Goal: Transaction & Acquisition: Subscribe to service/newsletter

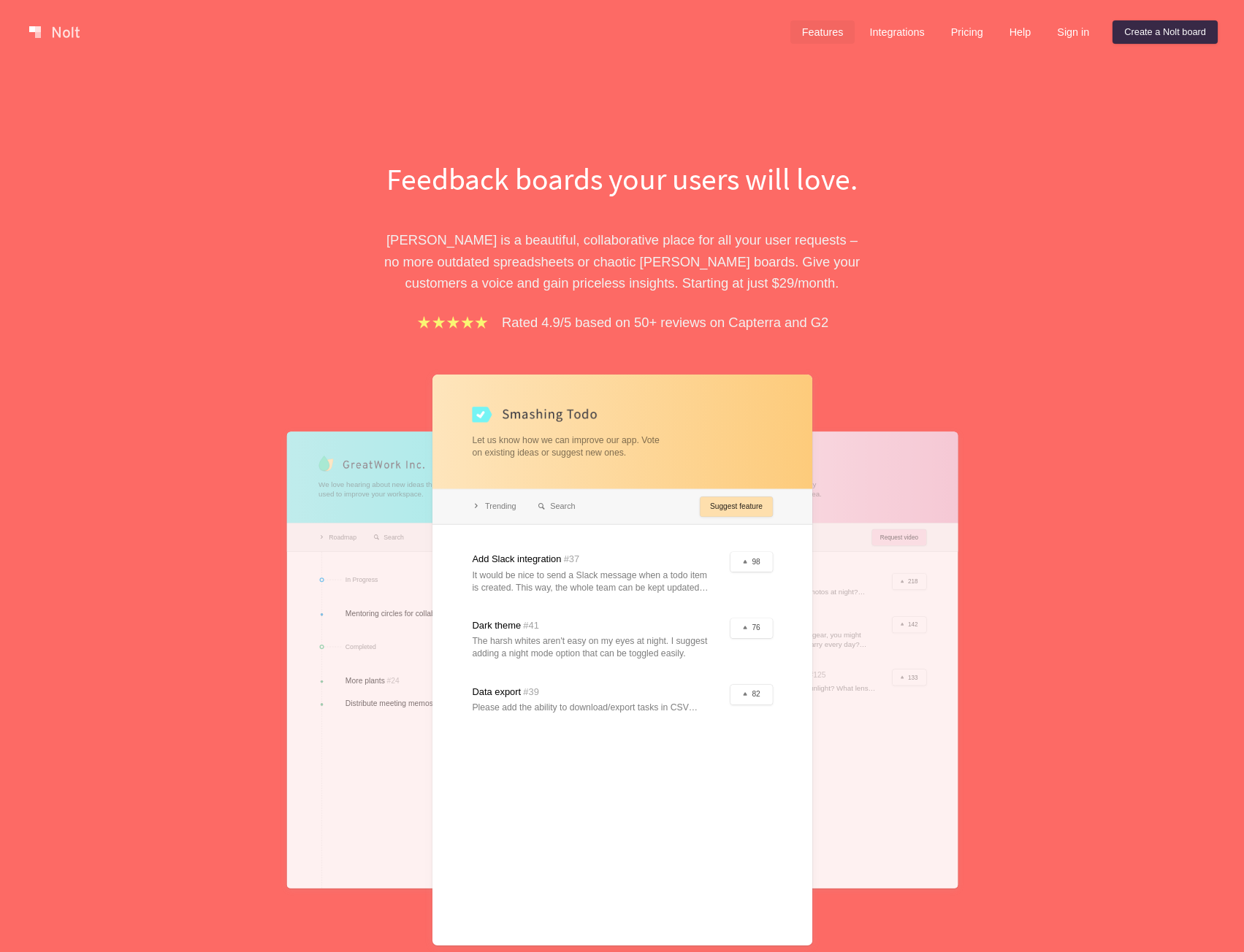
click at [819, 29] on link "Features" at bounding box center [822, 32] width 65 height 24
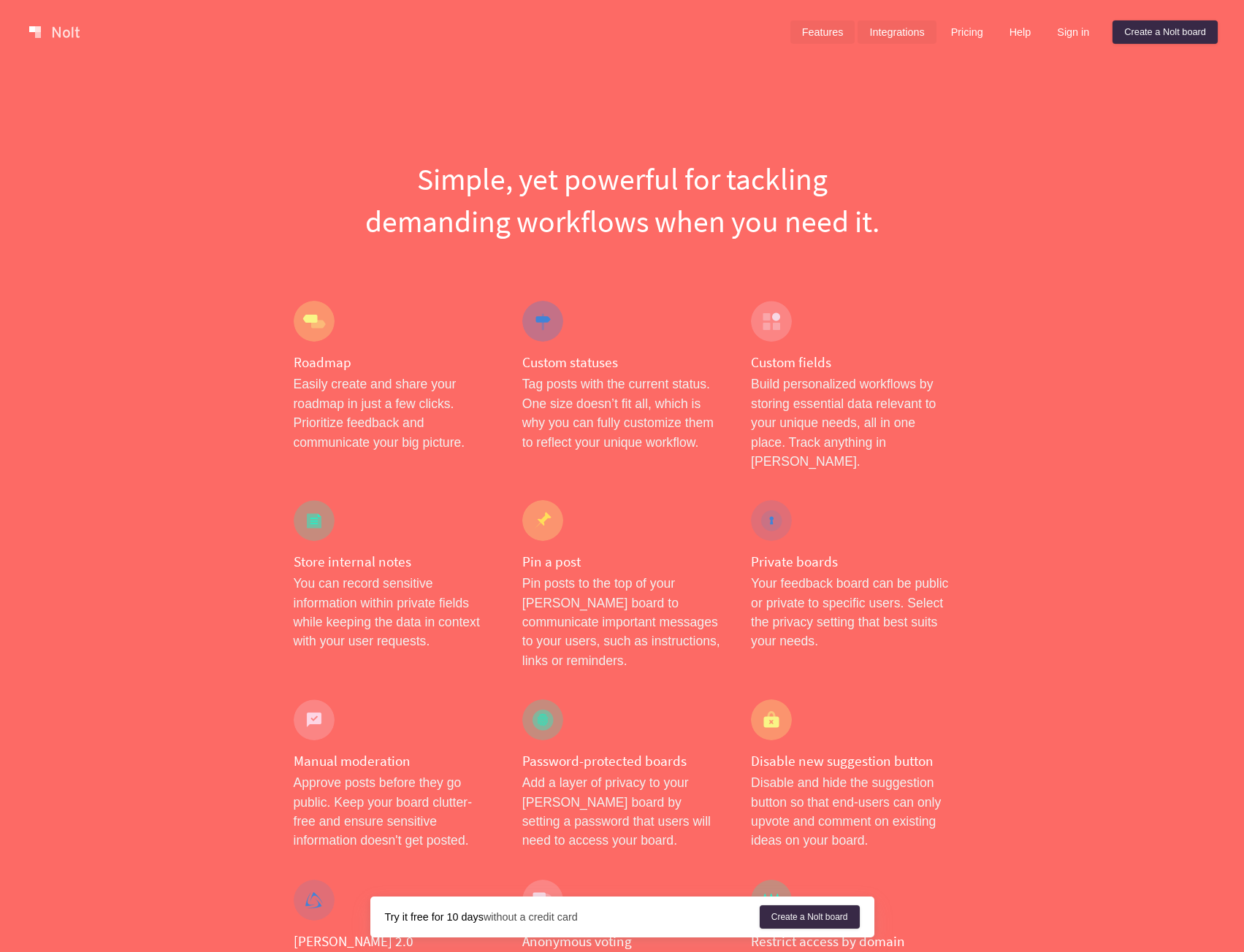
click at [886, 28] on link "Integrations" at bounding box center [897, 32] width 79 height 24
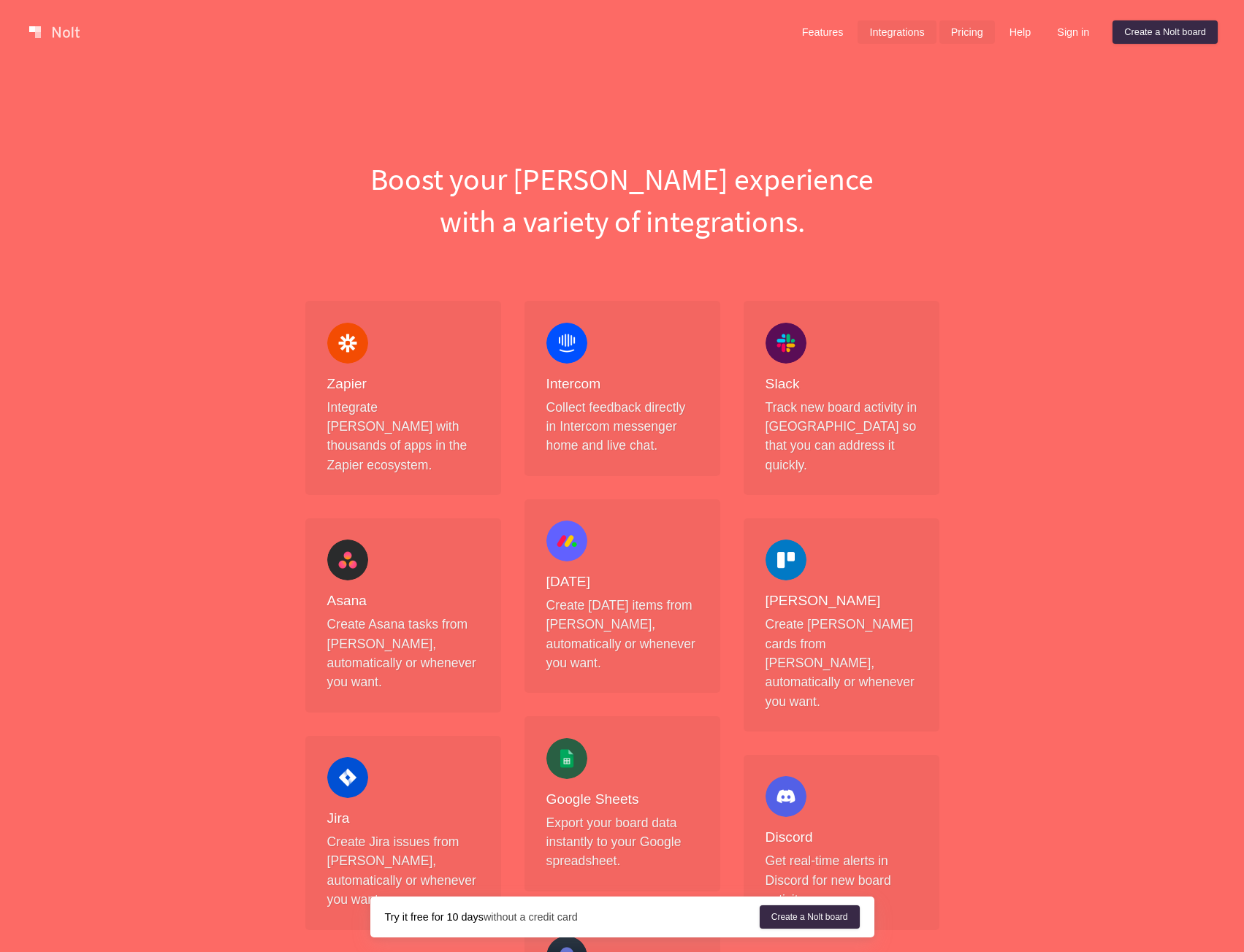
click at [952, 38] on link "Pricing" at bounding box center [967, 32] width 55 height 24
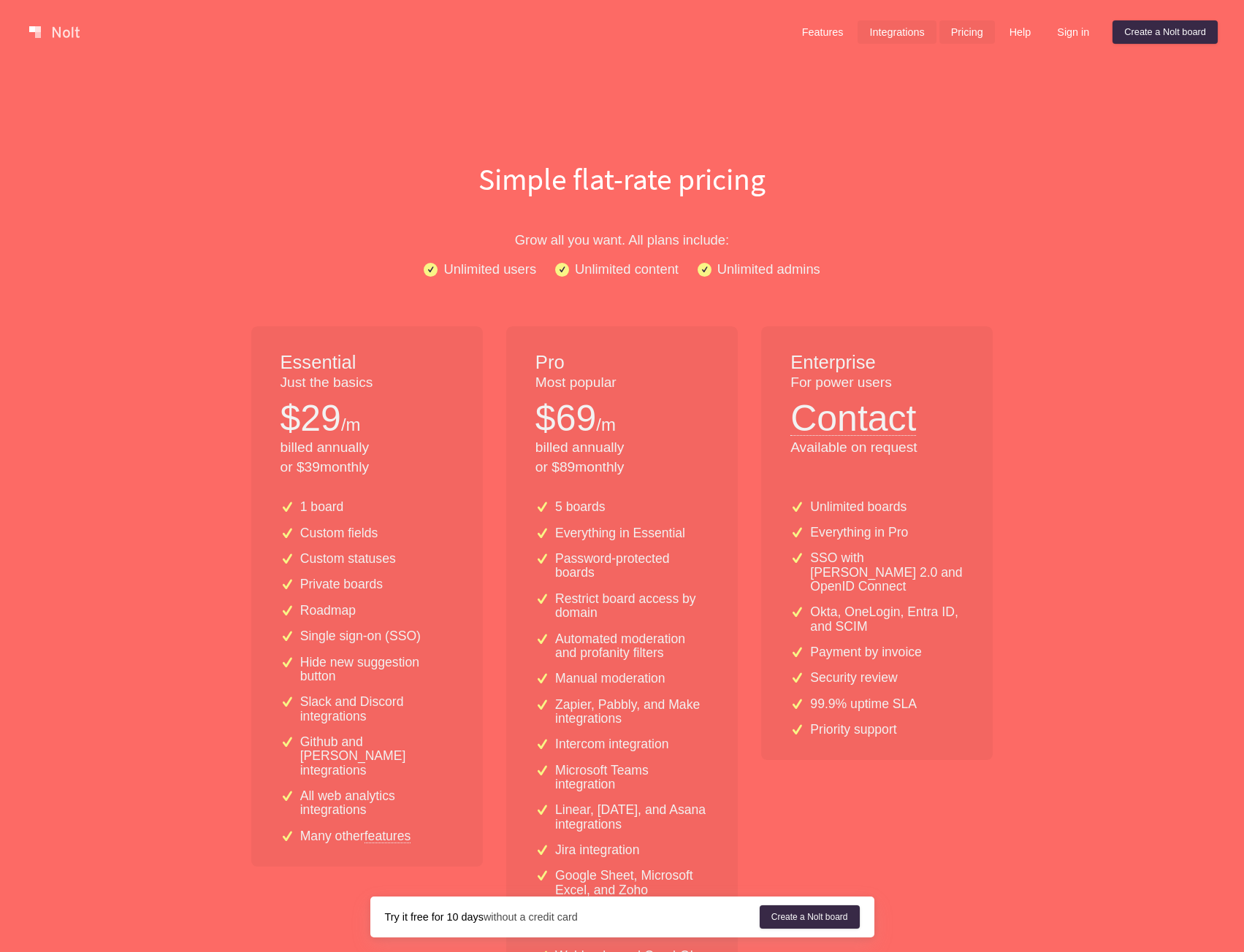
click at [884, 29] on link "Integrations" at bounding box center [897, 32] width 79 height 24
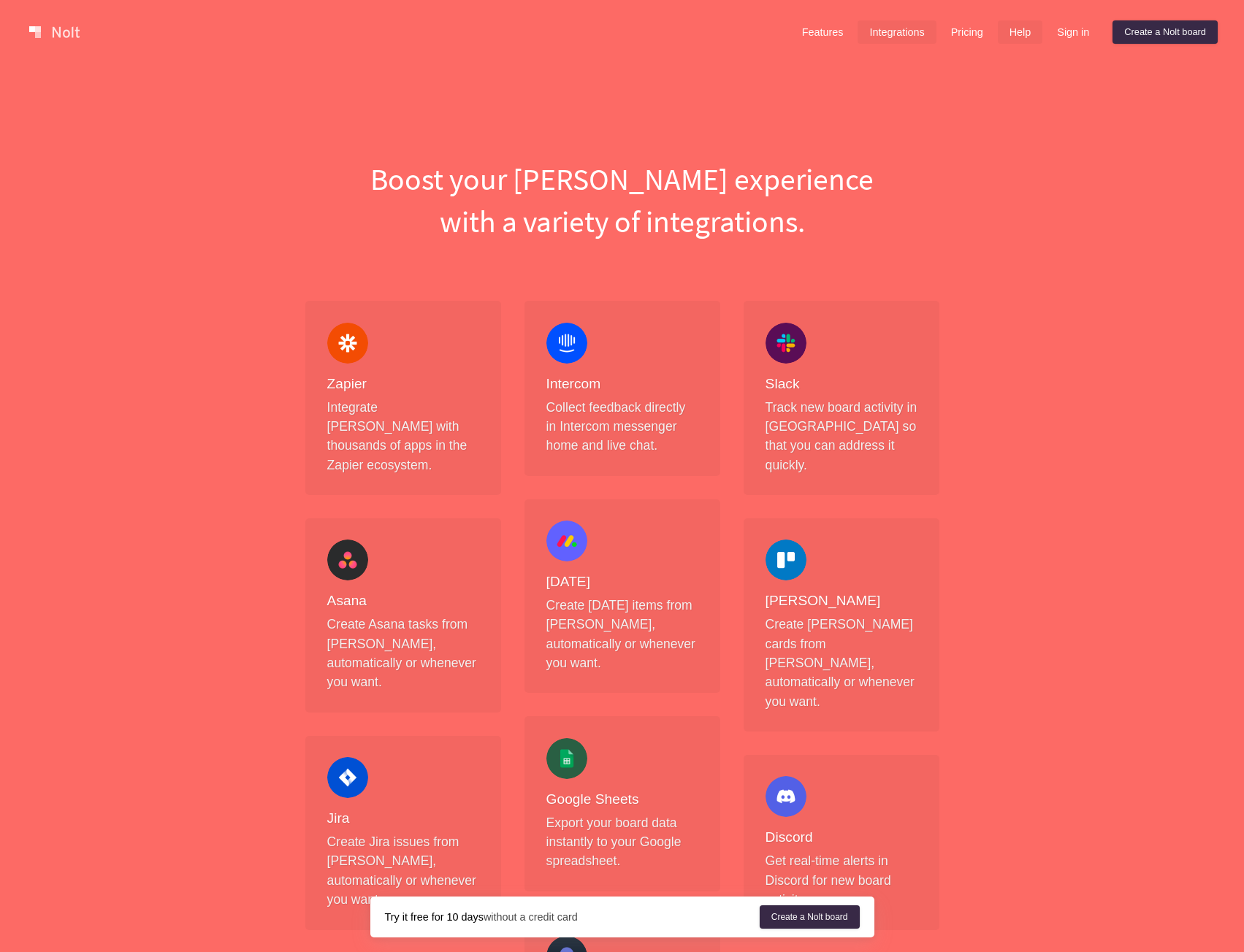
click at [1018, 29] on link "Help" at bounding box center [1020, 32] width 45 height 24
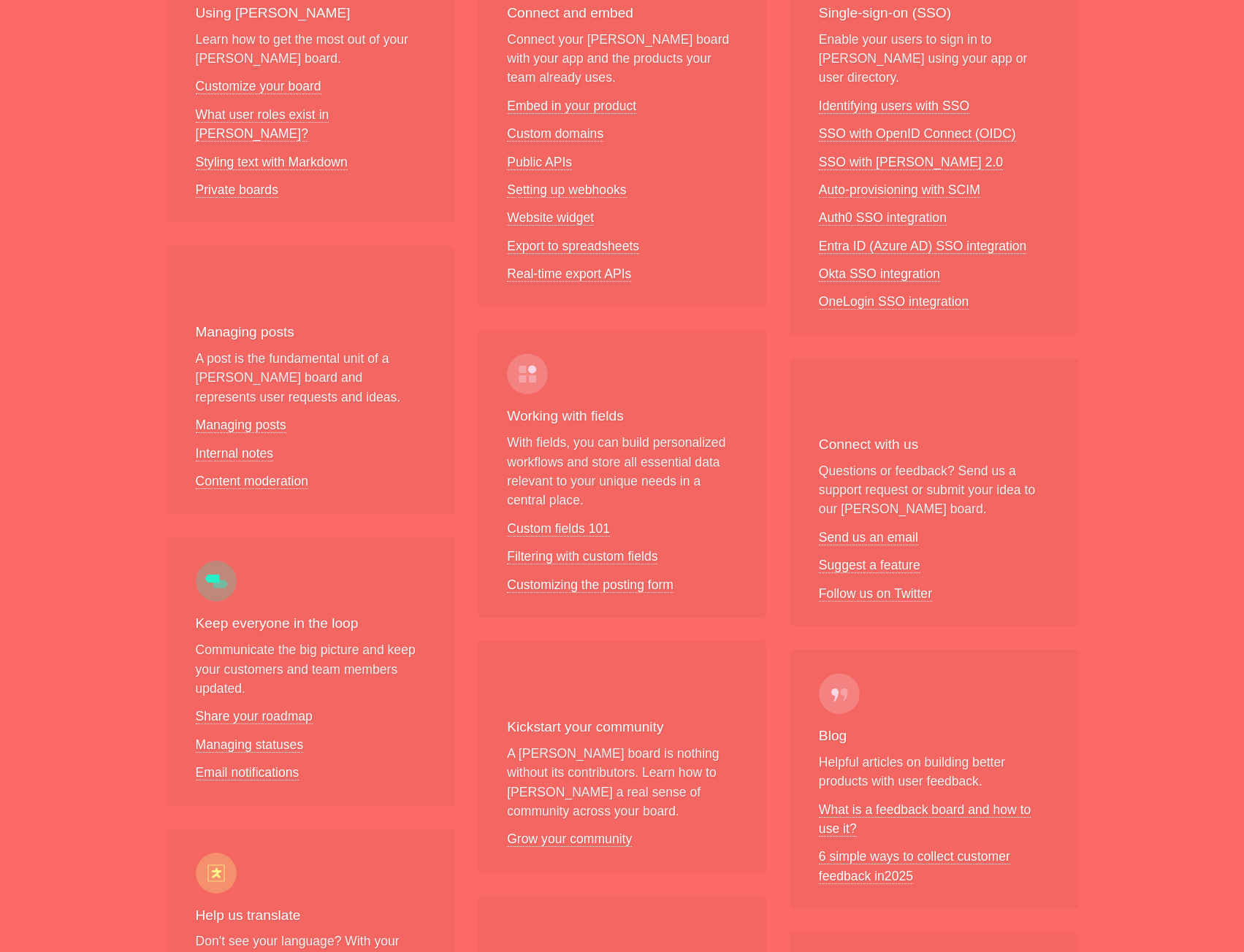
scroll to position [365, 0]
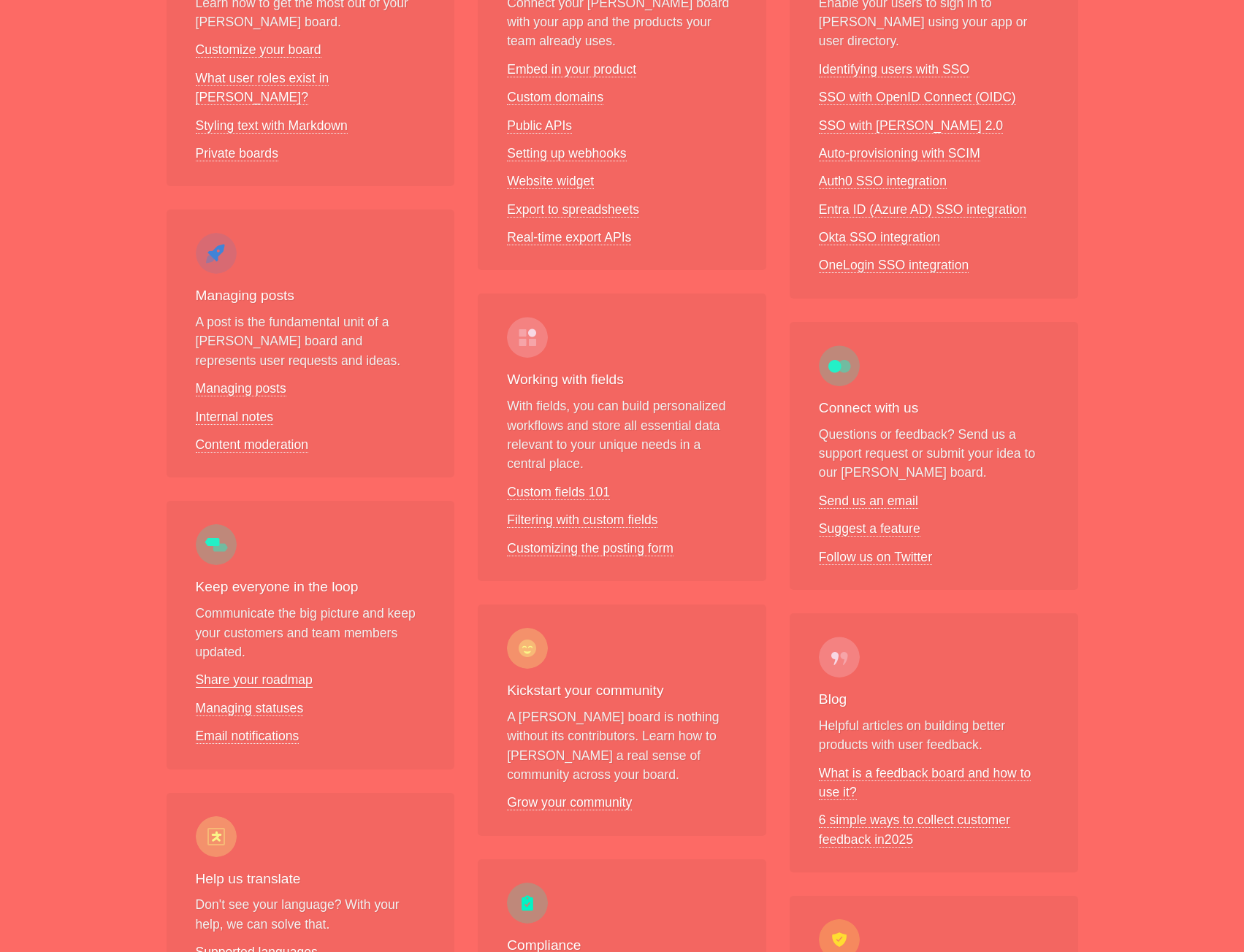
click at [278, 673] on link "Share your roadmap" at bounding box center [254, 681] width 117 height 16
click at [283, 701] on link "Managing statuses" at bounding box center [250, 709] width 108 height 16
click at [590, 796] on link "Grow your community" at bounding box center [569, 804] width 125 height 16
click at [924, 766] on link "What is a feedback board and how to use it?" at bounding box center [925, 783] width 212 height 34
click at [909, 812] on link "6 simple ways to collect customer feedback in 2025" at bounding box center [914, 829] width 192 height 34
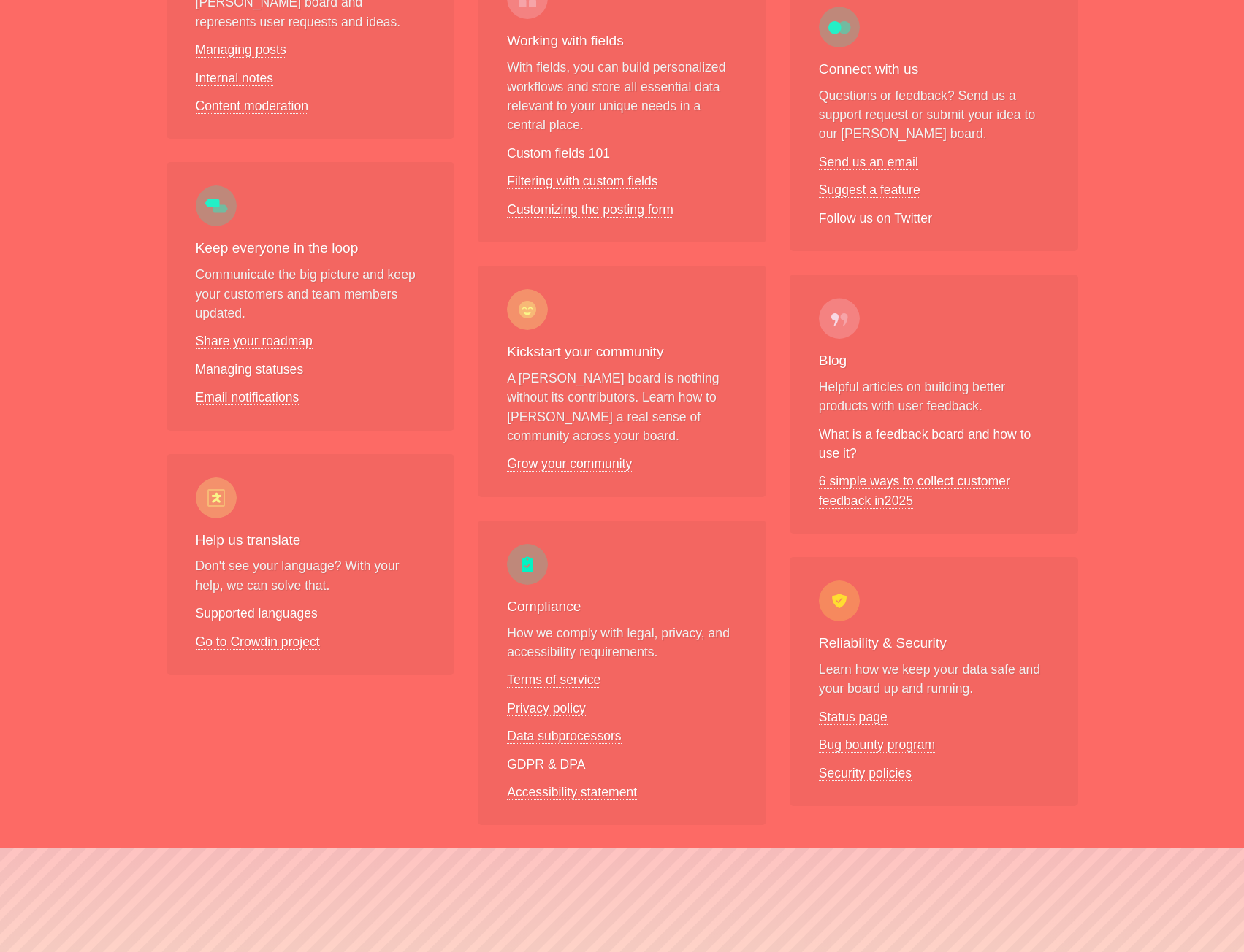
scroll to position [730, 0]
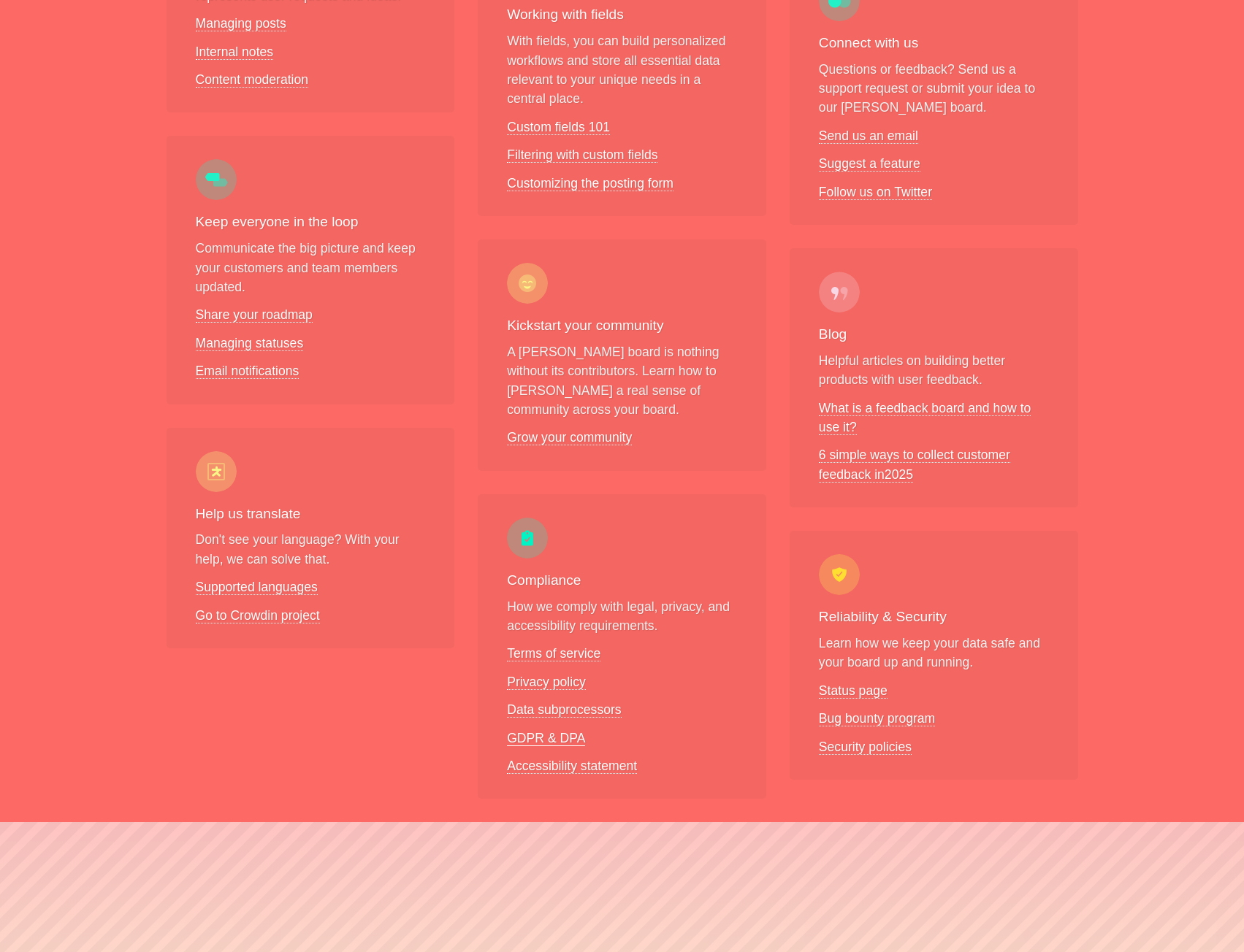
click at [563, 731] on link "GDPR & DPA" at bounding box center [546, 739] width 79 height 16
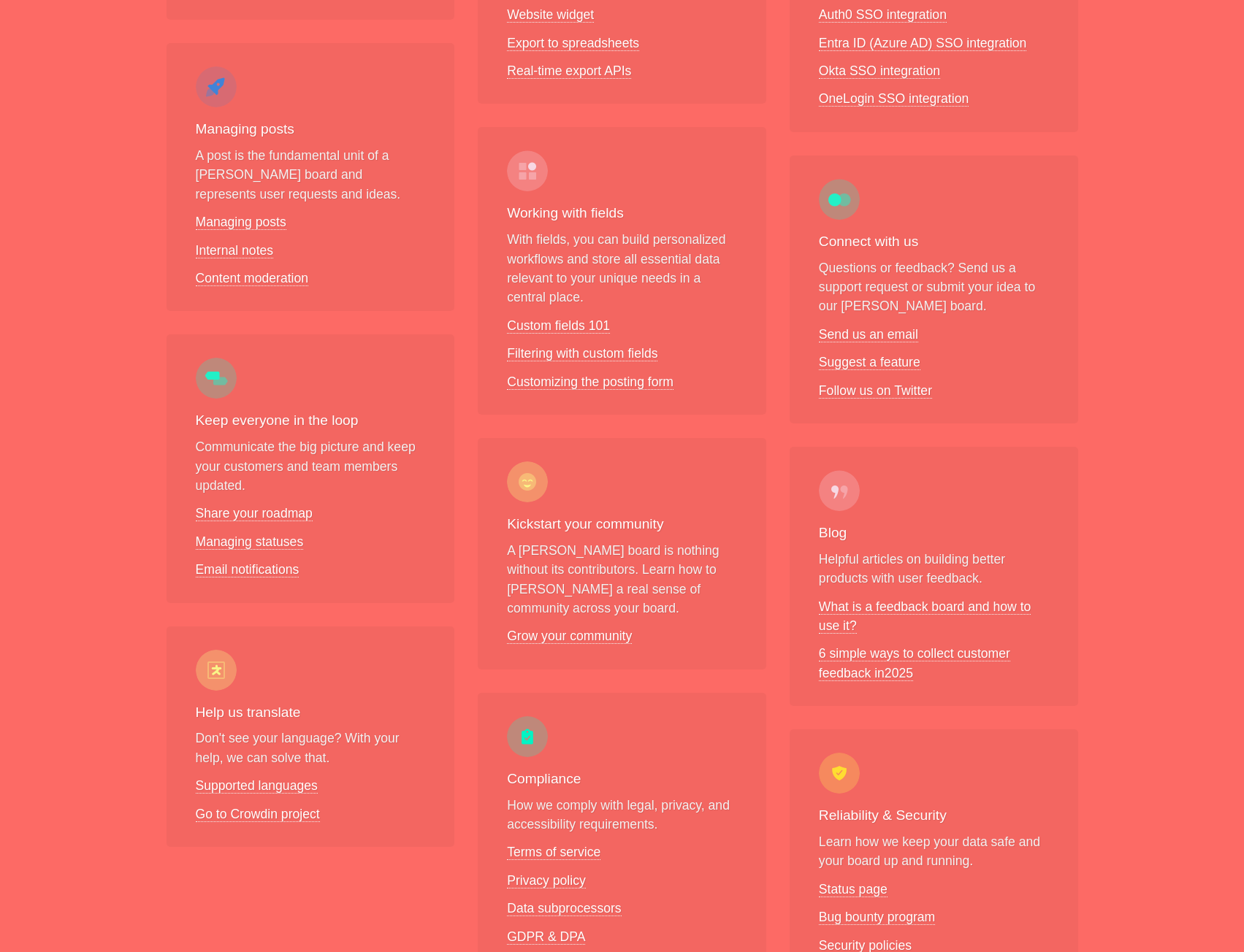
scroll to position [0, 0]
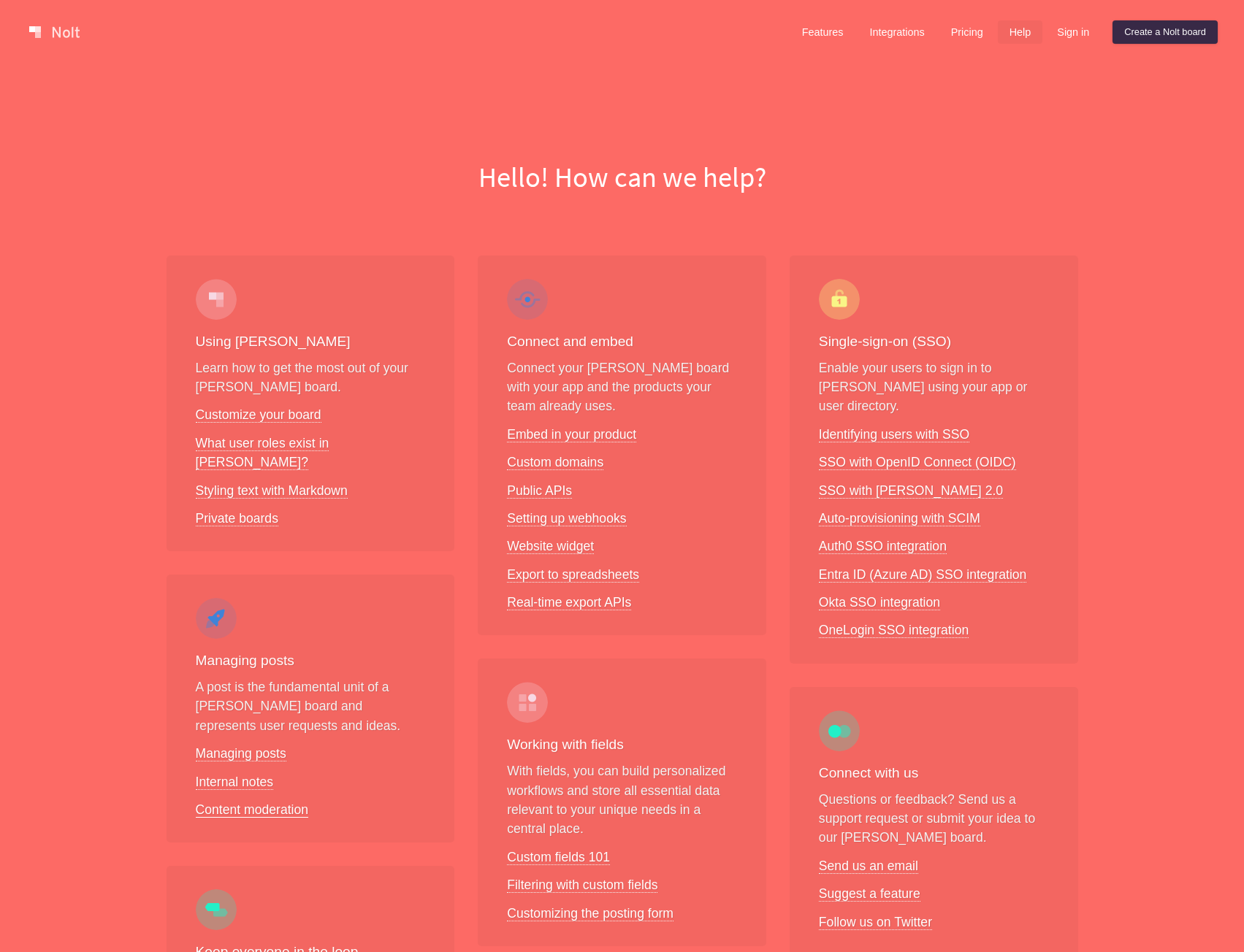
click at [279, 803] on link "Content moderation" at bounding box center [252, 811] width 113 height 16
click at [250, 775] on link "Internal notes" at bounding box center [235, 783] width 79 height 16
click at [243, 747] on link "Managing posts" at bounding box center [241, 755] width 90 height 16
click at [542, 571] on link "Export to spreadsheets" at bounding box center [573, 576] width 133 height 16
click at [581, 605] on link "Real-time export APIs" at bounding box center [569, 603] width 124 height 16
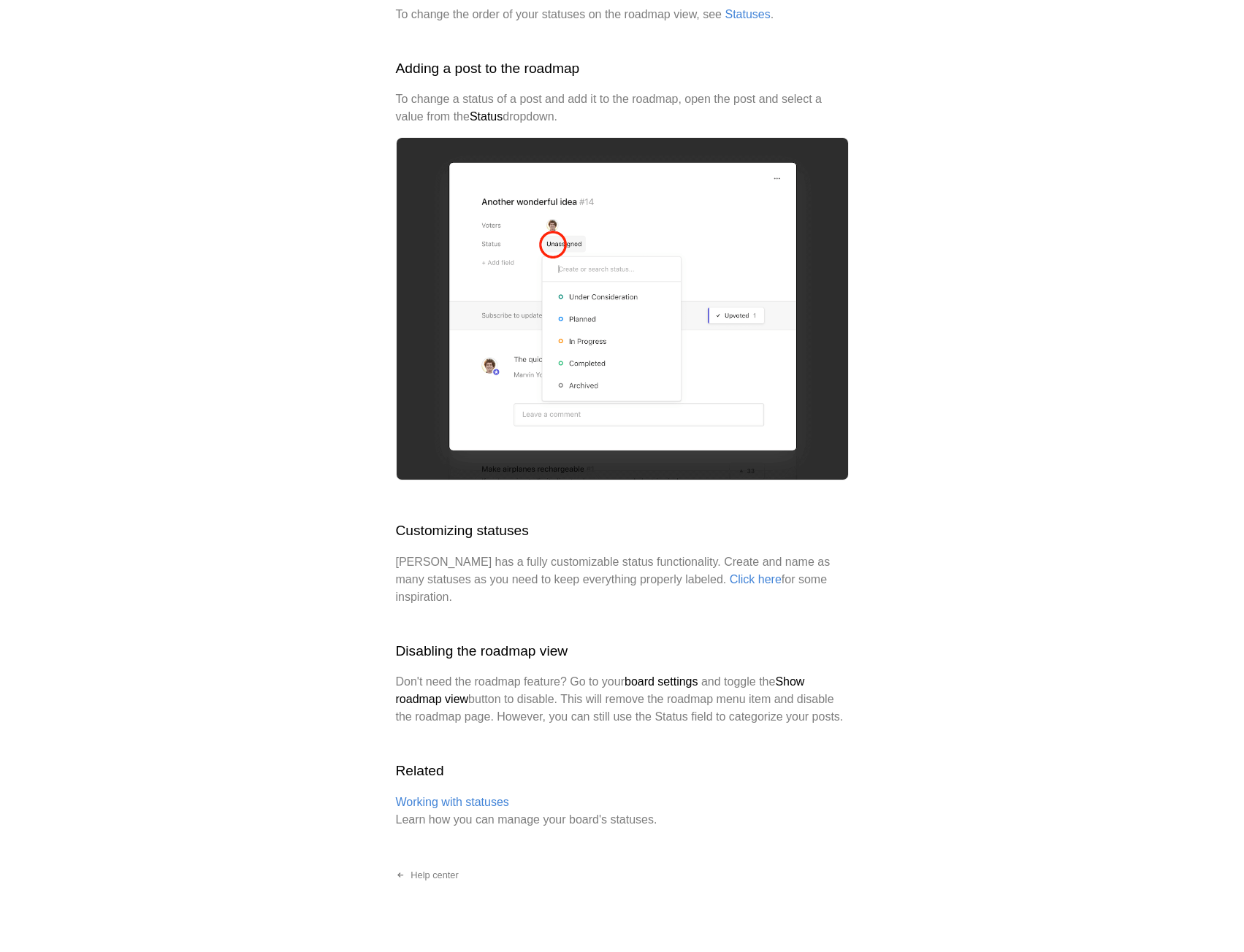
scroll to position [2005, 0]
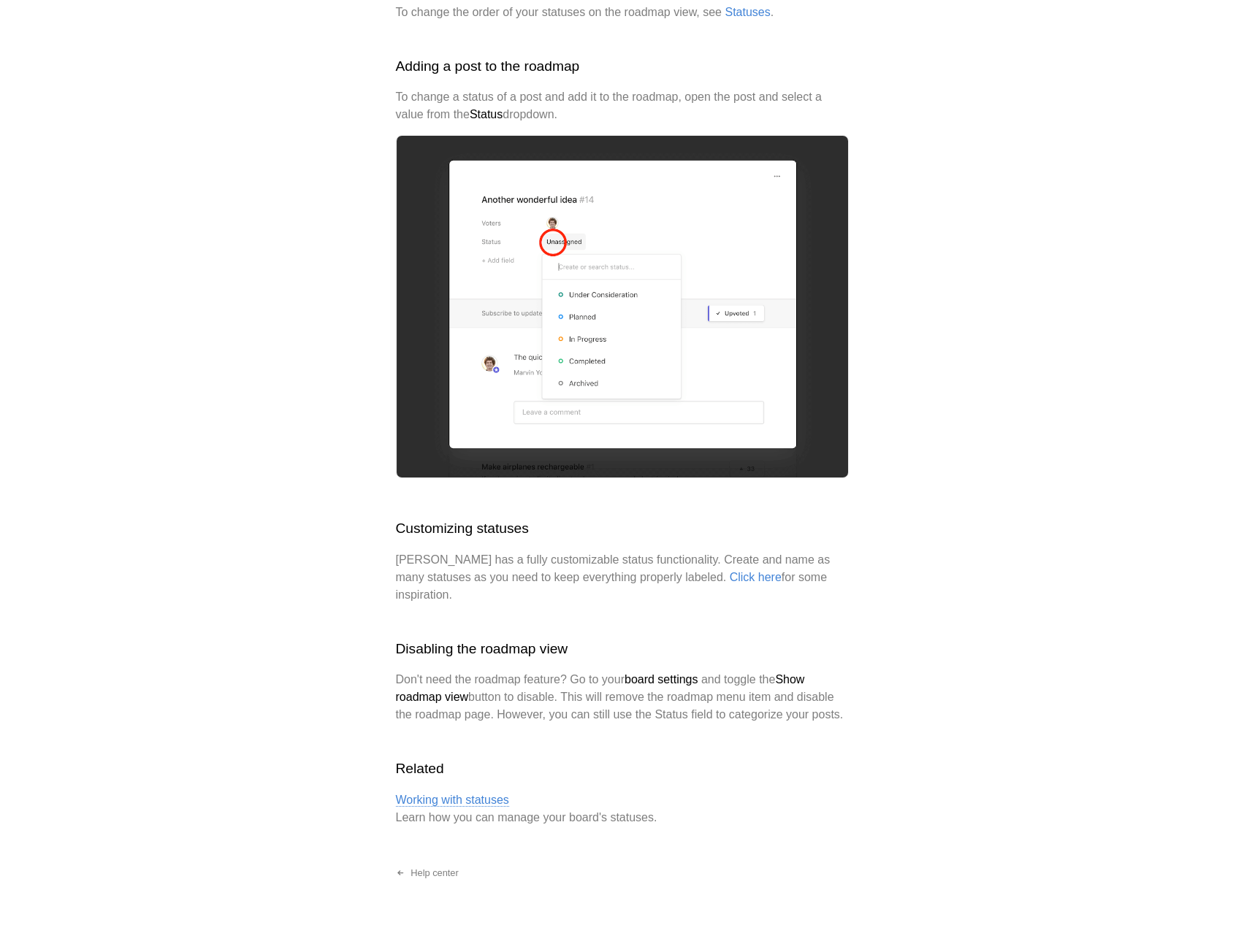
click at [479, 794] on link "Working with statuses" at bounding box center [452, 800] width 113 height 13
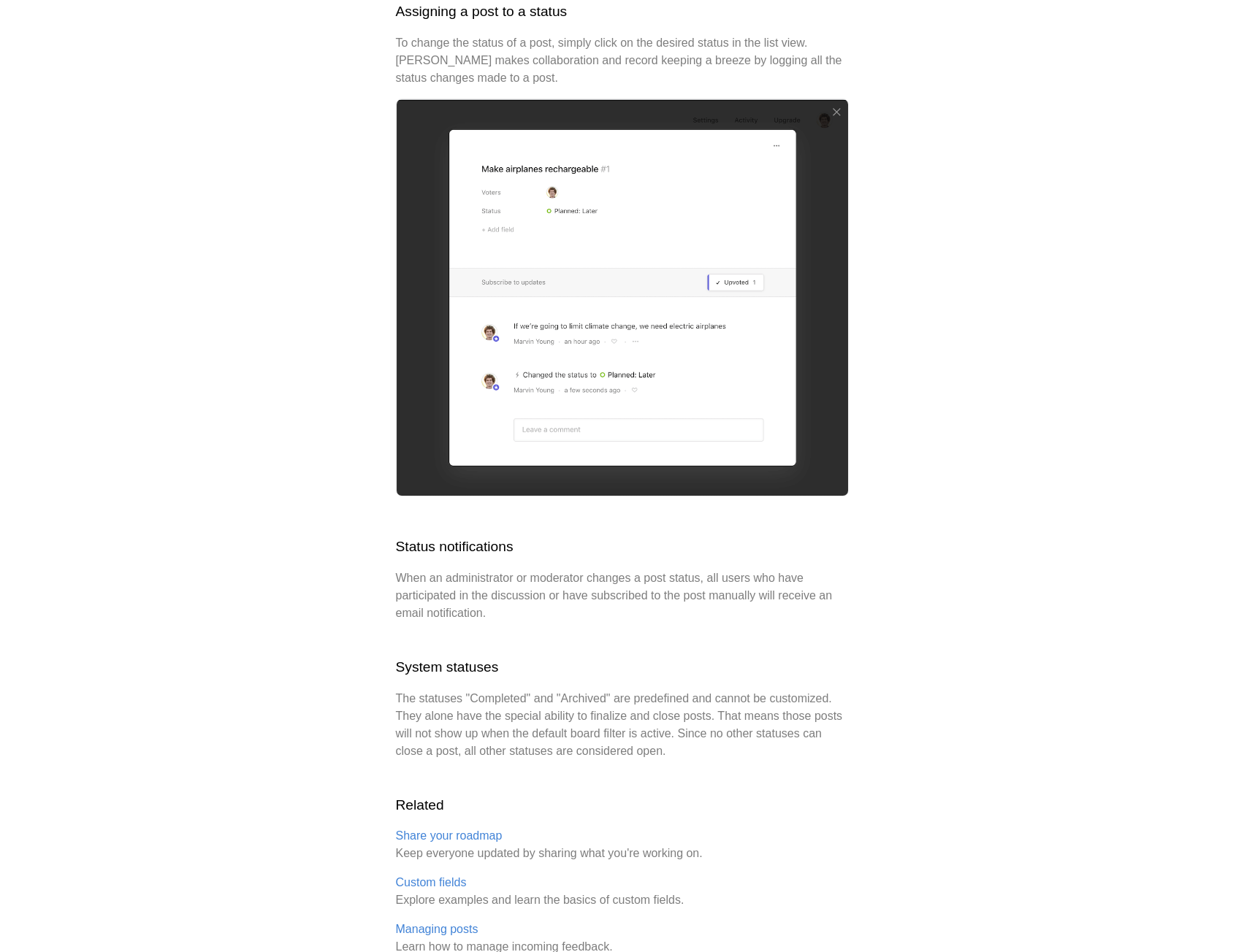
scroll to position [2922, 0]
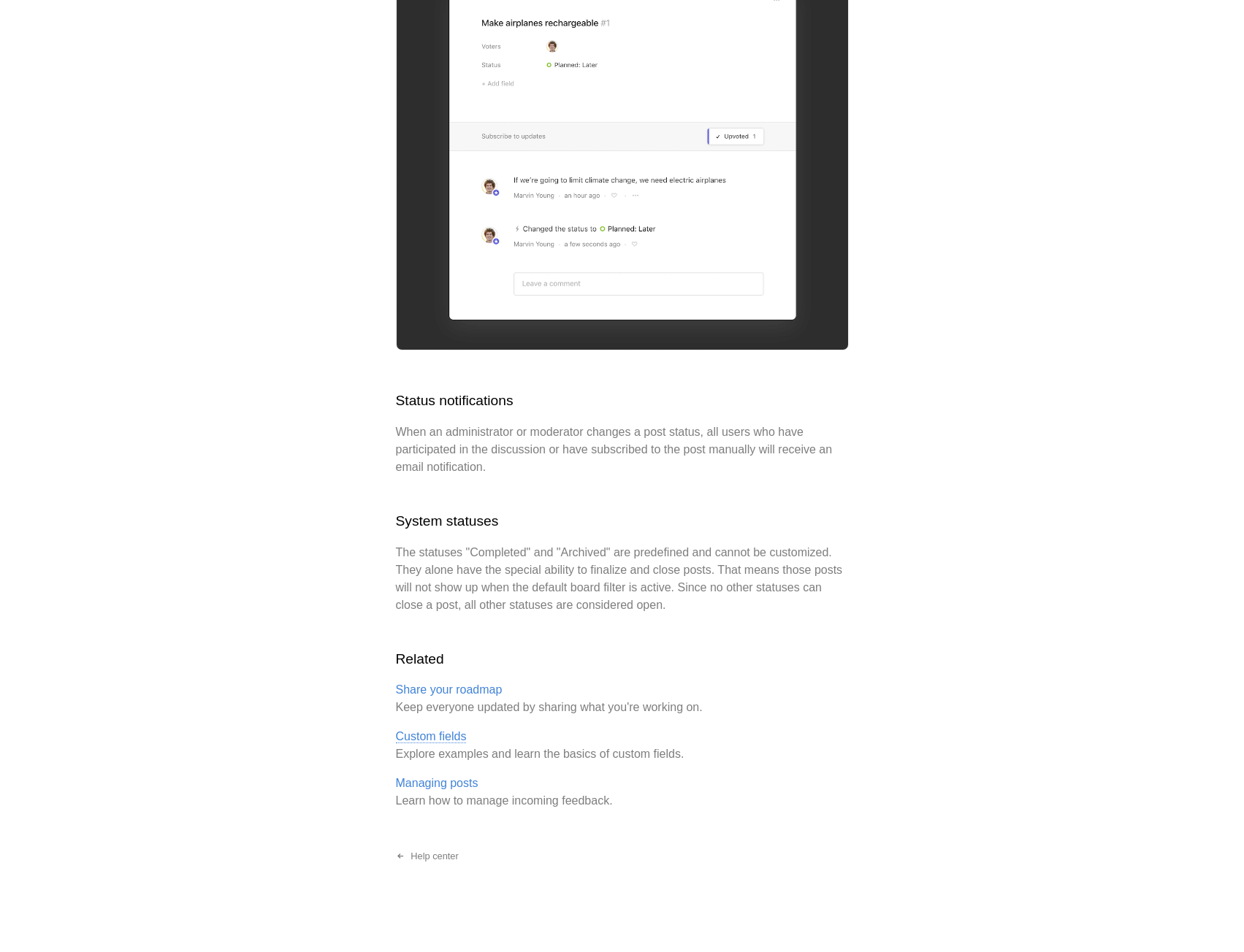
click at [418, 730] on link "Custom fields" at bounding box center [431, 736] width 71 height 13
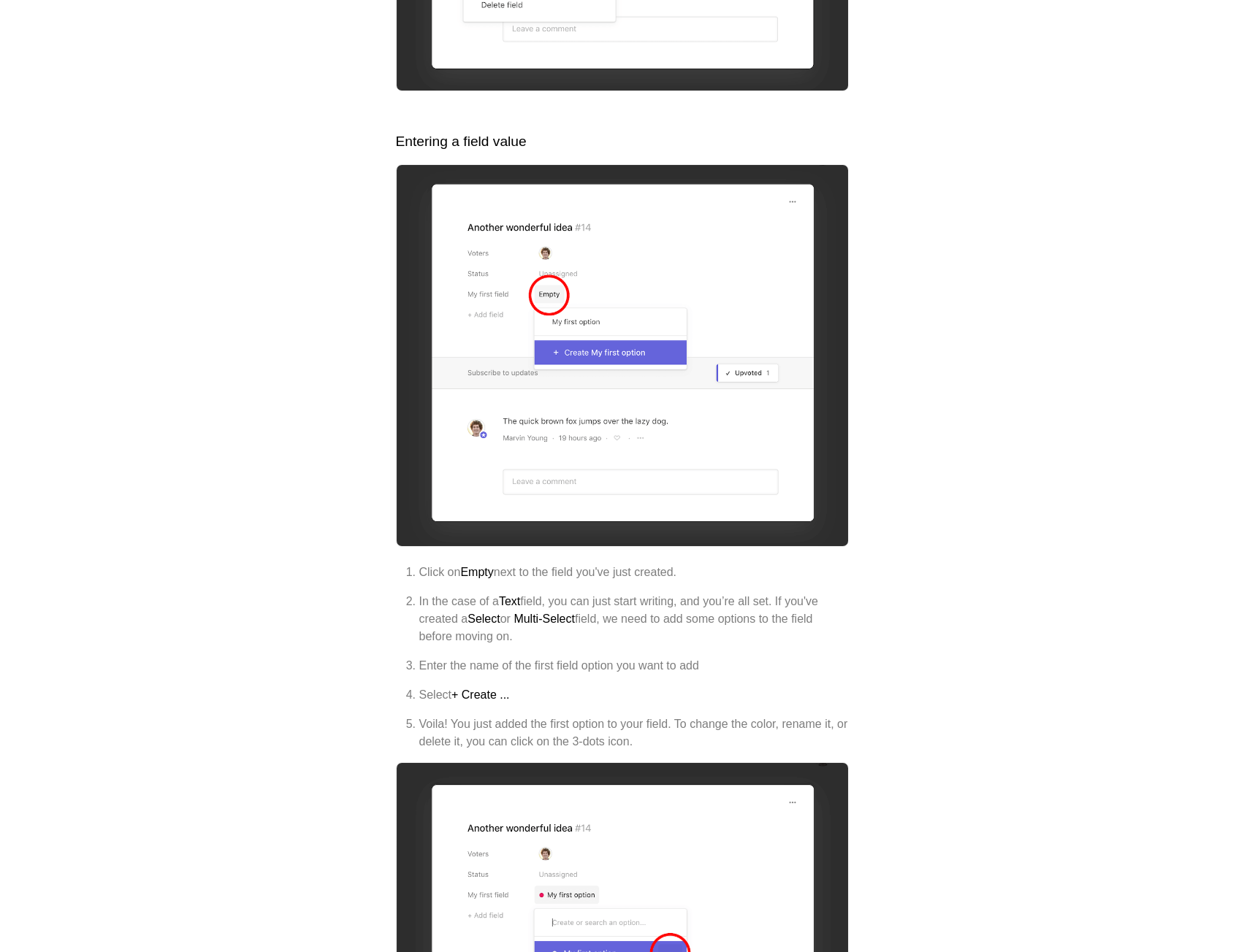
scroll to position [3658, 0]
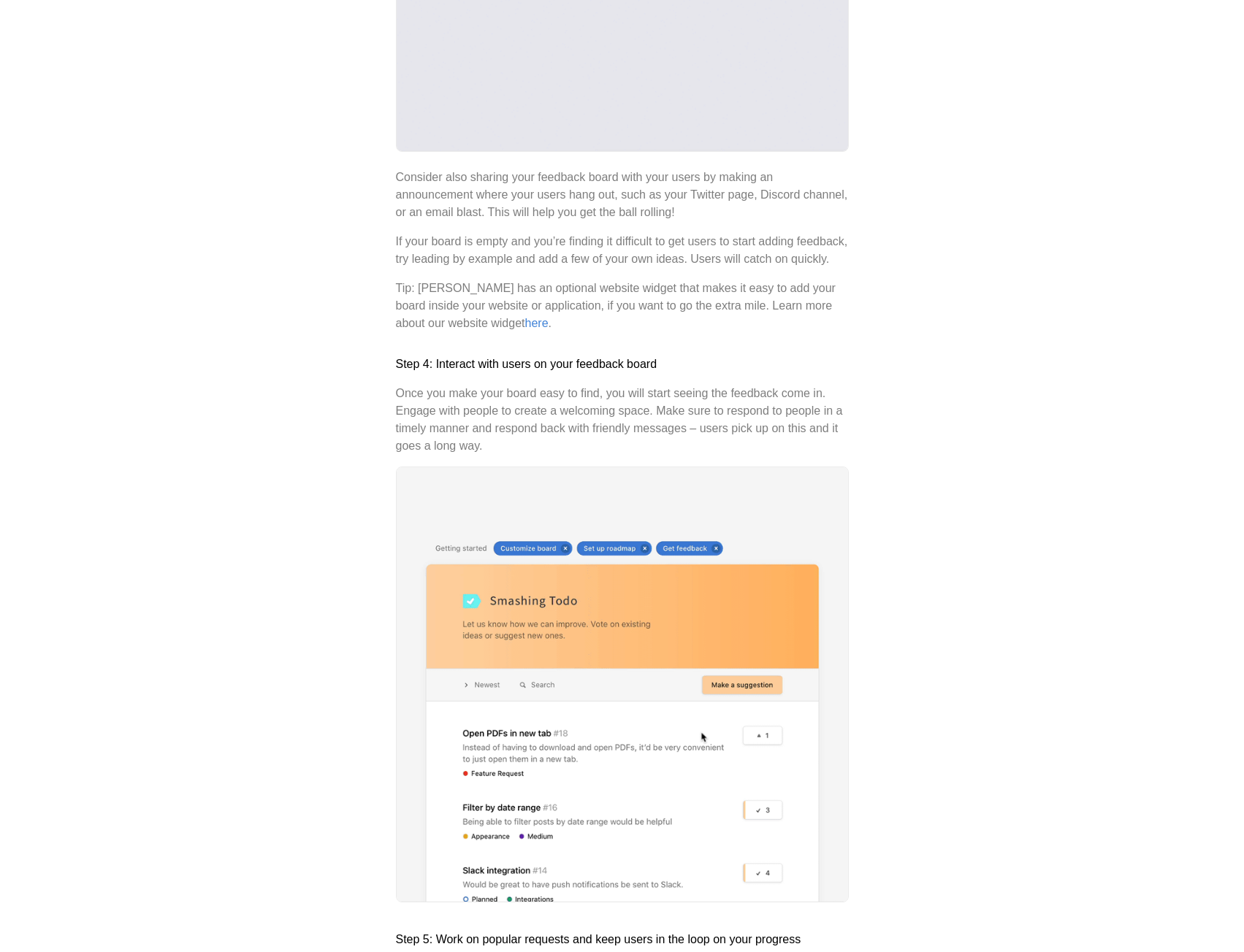
scroll to position [4767, 0]
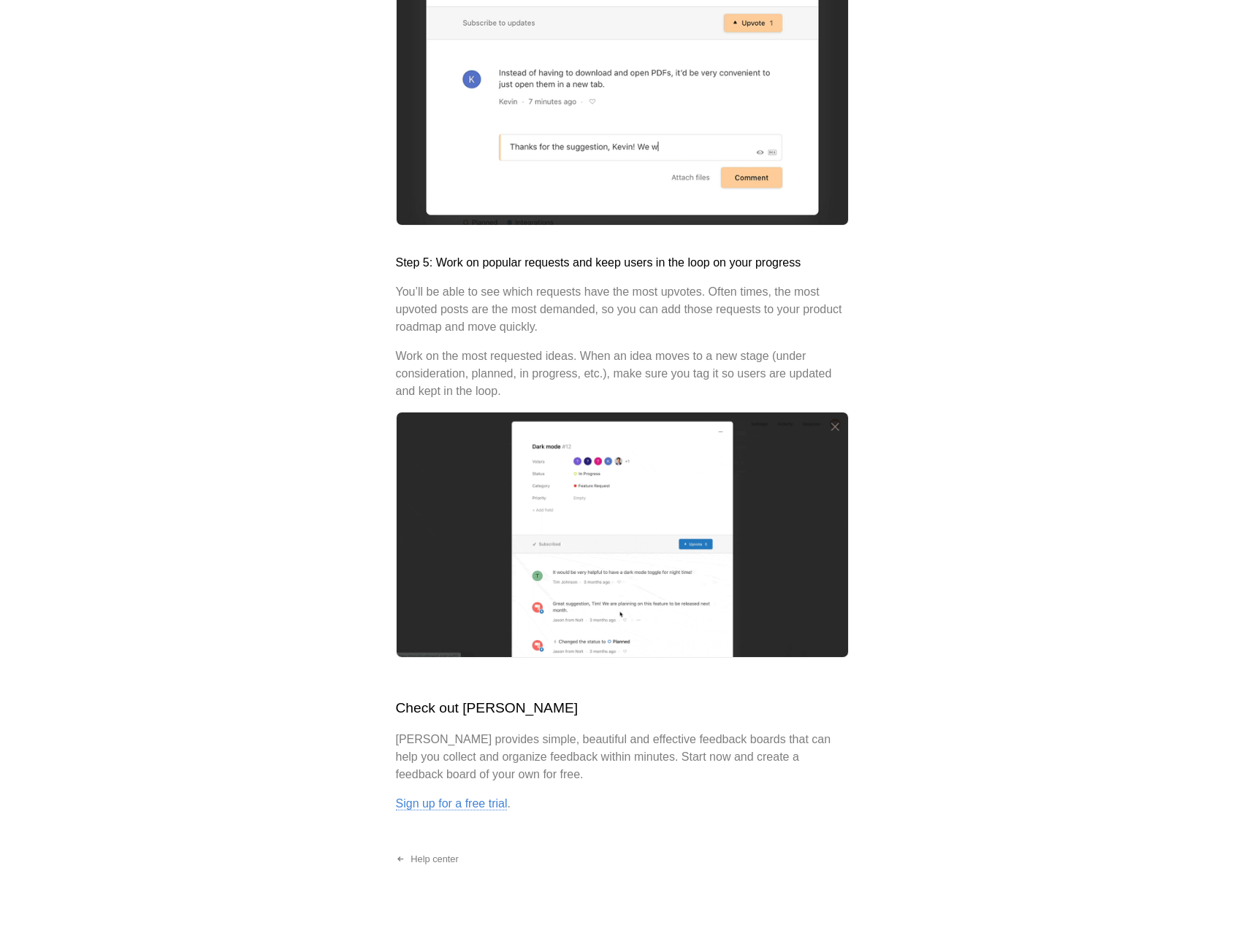
click at [431, 800] on link "Sign up for a free trial" at bounding box center [452, 804] width 112 height 13
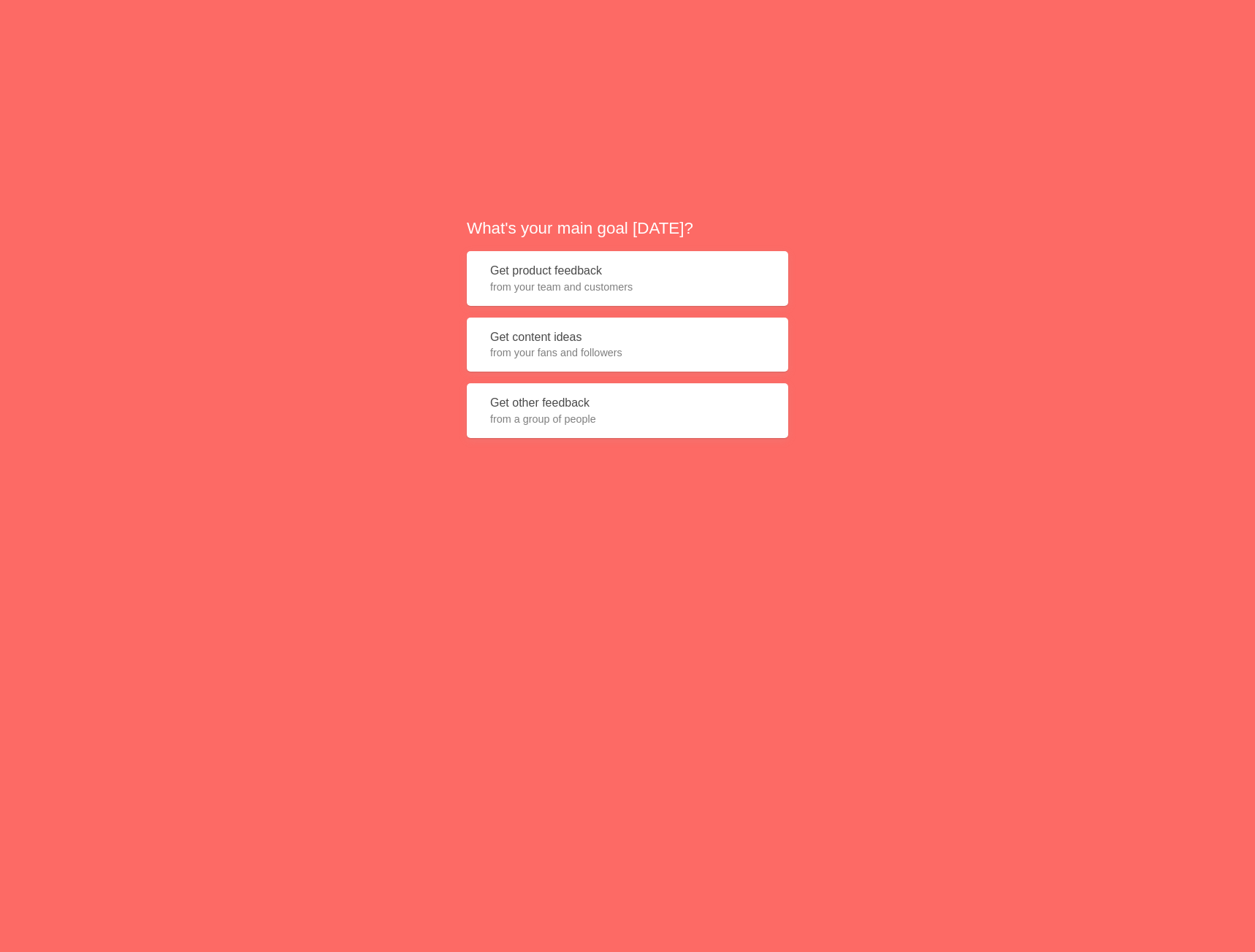
click at [982, 117] on div "What's your main goal today? Get product feedback from your team and customers …" at bounding box center [627, 333] width 1255 height 667
click at [554, 272] on button "Get product feedback from your team and customers" at bounding box center [627, 279] width 321 height 55
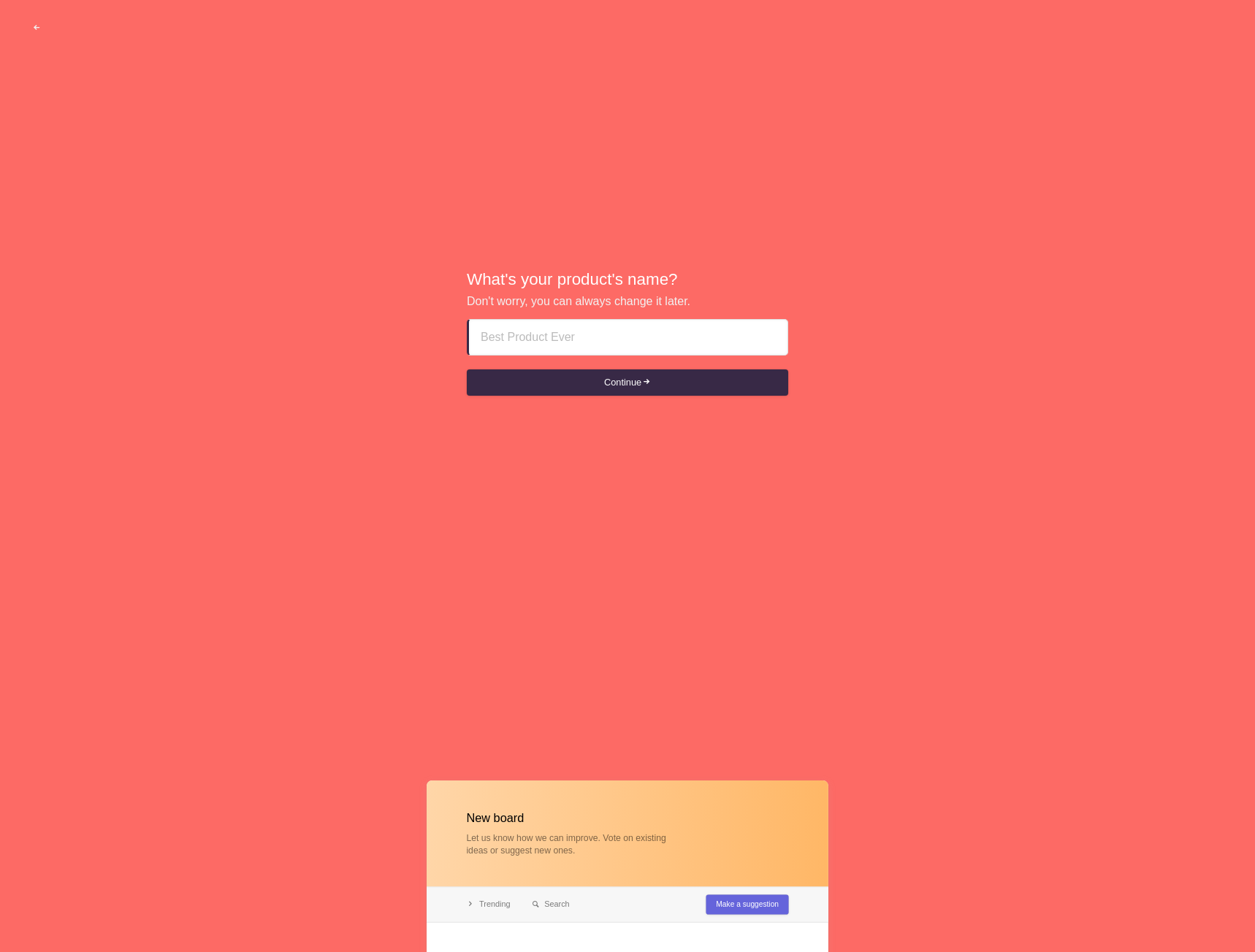
click at [568, 329] on input at bounding box center [628, 338] width 295 height 35
type input "B"
click at [624, 386] on button "Continue" at bounding box center [627, 382] width 321 height 27
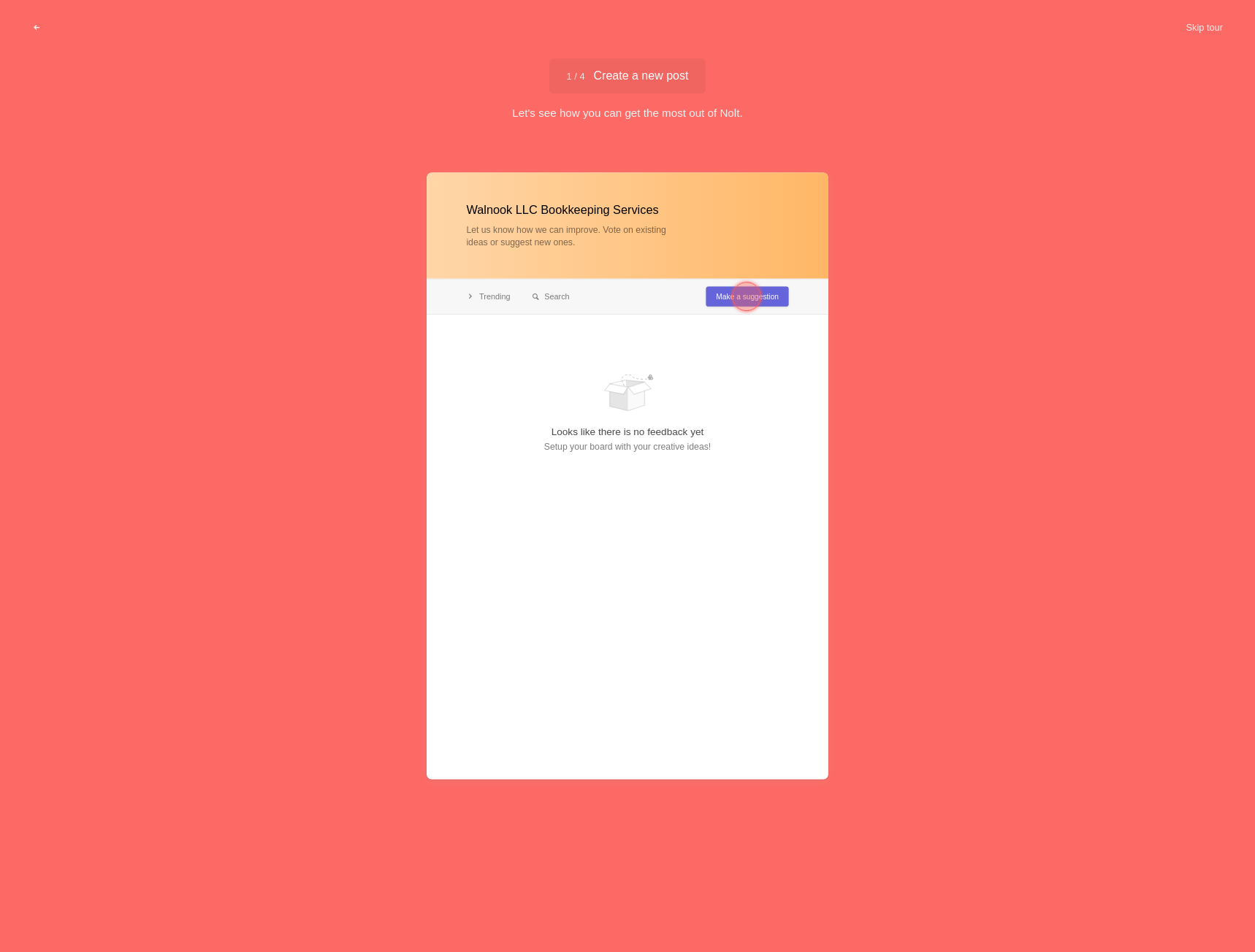
type input "Walnook LLC Bookkeeping Services"
click at [744, 295] on div at bounding box center [747, 297] width 29 height 29
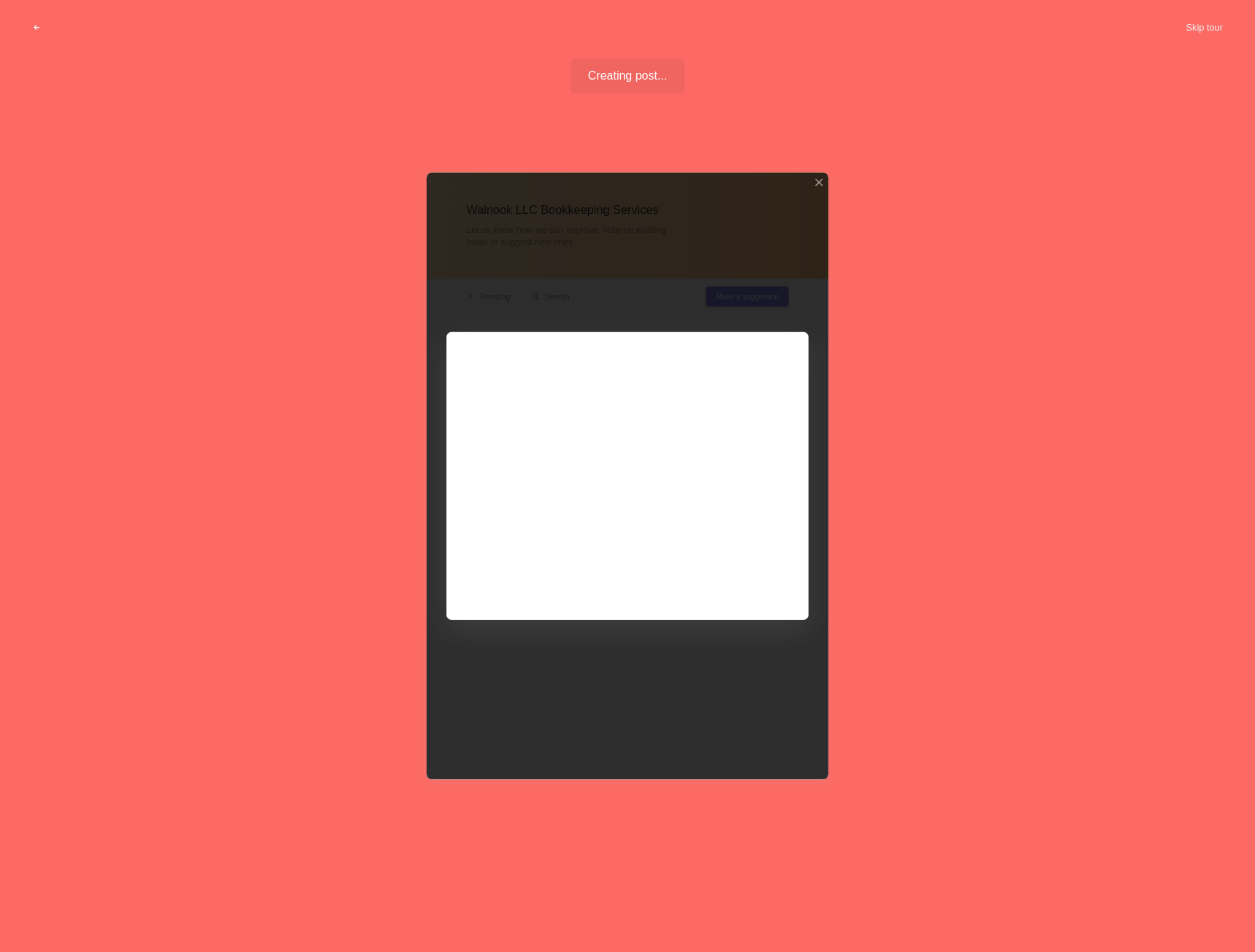
click at [541, 361] on div at bounding box center [627, 476] width 402 height 607
drag, startPoint x: 574, startPoint y: 459, endPoint x: 590, endPoint y: 520, distance: 63.1
click at [574, 460] on div at bounding box center [627, 476] width 402 height 607
drag, startPoint x: 598, startPoint y: 559, endPoint x: 608, endPoint y: 601, distance: 43.2
click at [601, 587] on div at bounding box center [627, 476] width 402 height 607
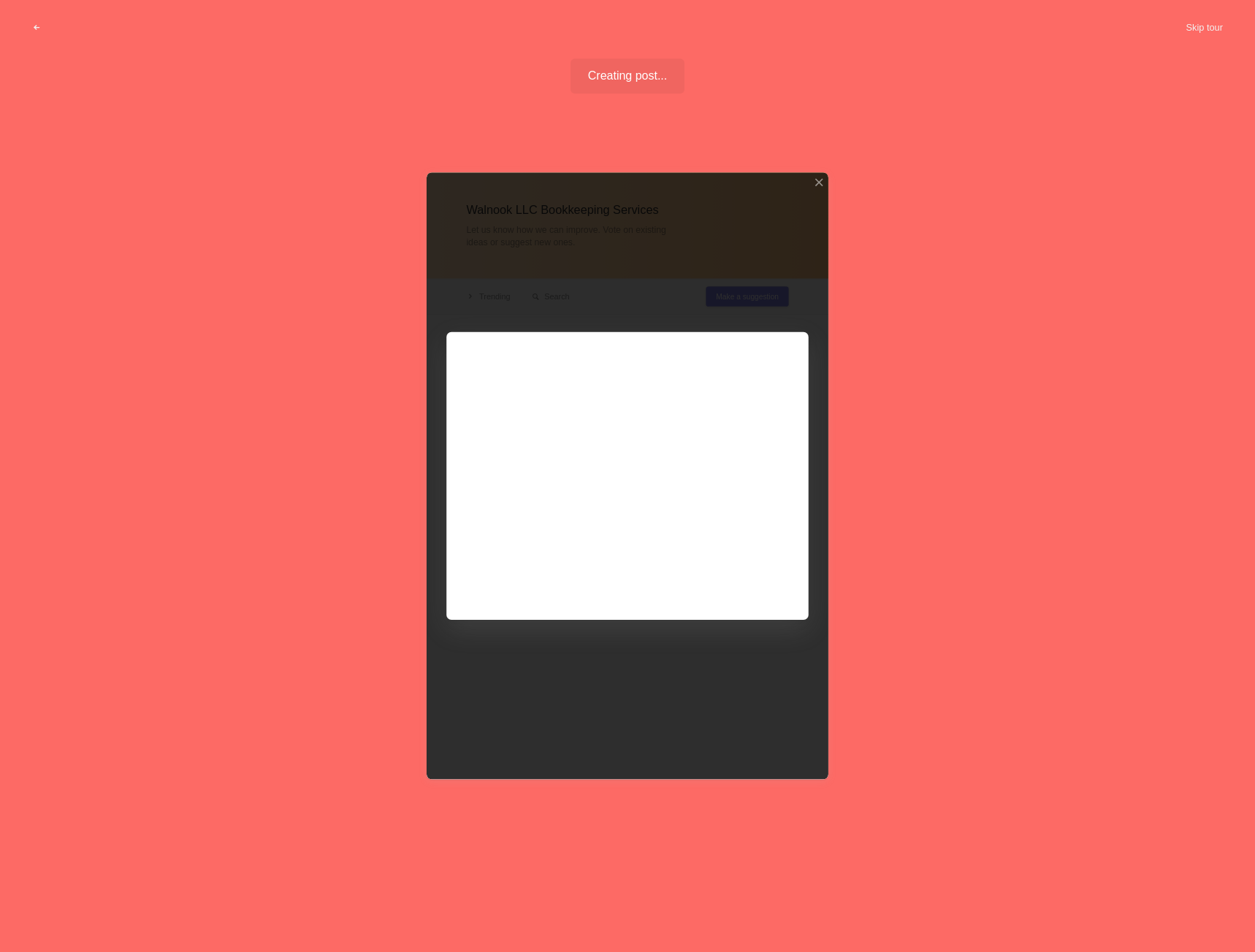
drag, startPoint x: 704, startPoint y: 574, endPoint x: 758, endPoint y: 537, distance: 65.5
click at [724, 562] on div at bounding box center [627, 476] width 402 height 607
drag, startPoint x: 780, startPoint y: 504, endPoint x: 776, endPoint y: 477, distance: 27.3
click at [776, 477] on div at bounding box center [627, 476] width 402 height 607
click at [718, 387] on div at bounding box center [627, 476] width 402 height 607
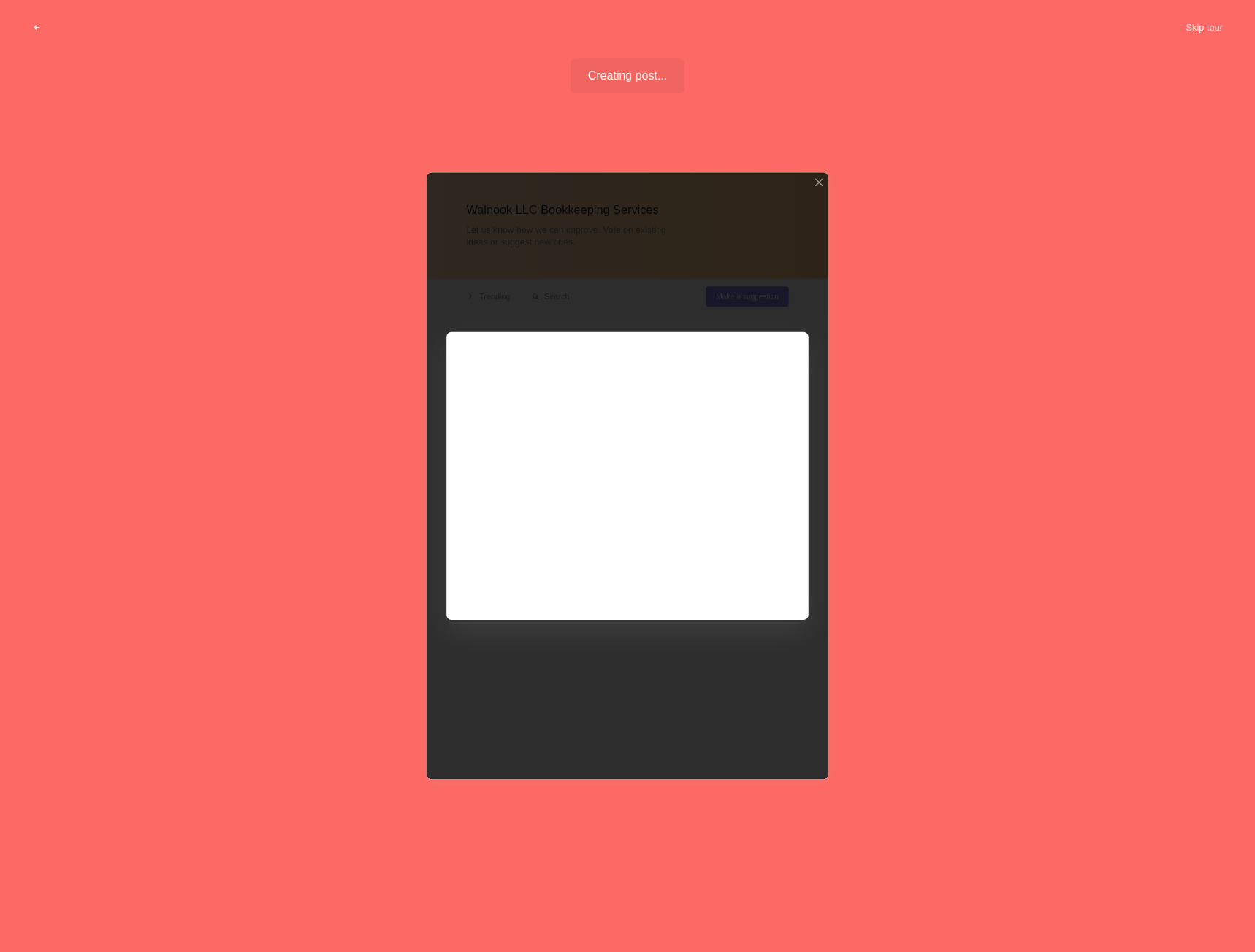
drag, startPoint x: 660, startPoint y: 481, endPoint x: 623, endPoint y: 509, distance: 46.4
click at [635, 511] on div at bounding box center [627, 476] width 402 height 607
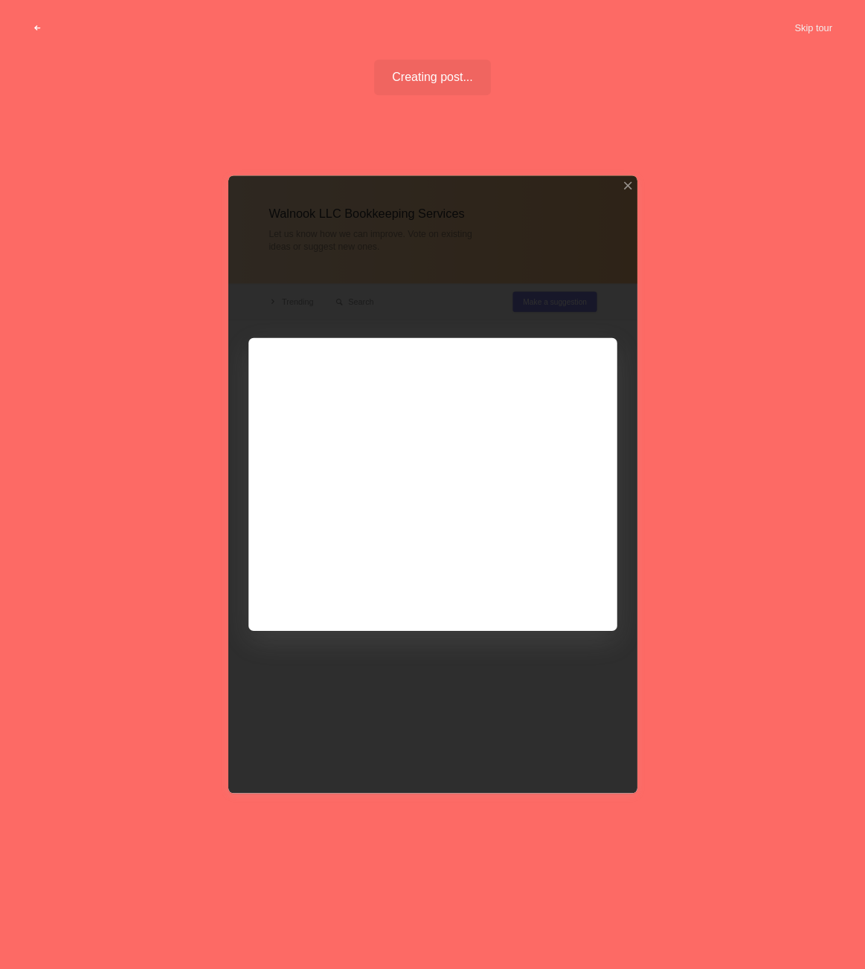
click at [36, 28] on span "button" at bounding box center [38, 29] width 10 height 10
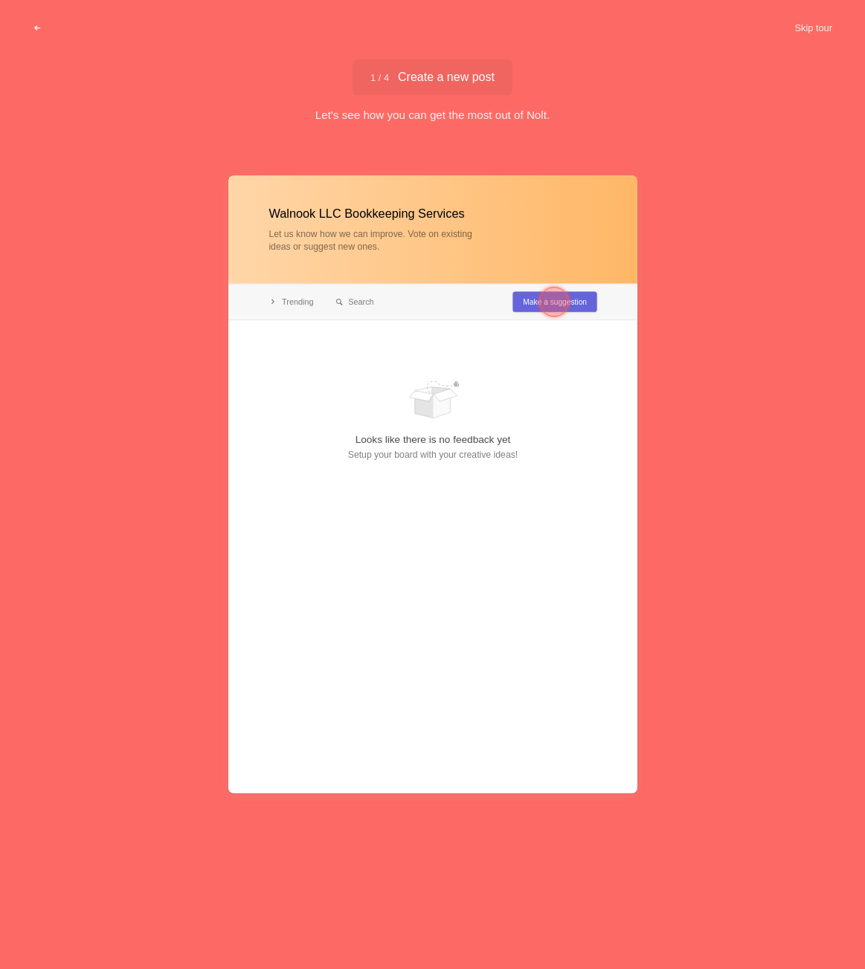
click at [558, 300] on div at bounding box center [554, 302] width 30 height 30
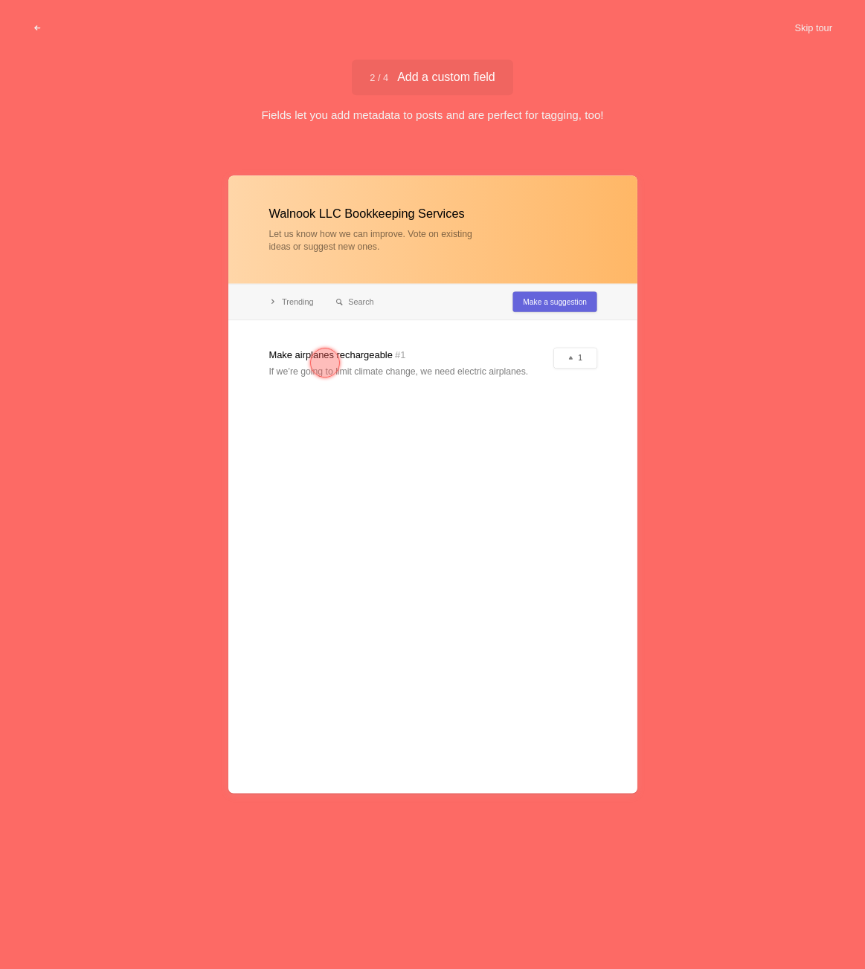
click at [326, 358] on div at bounding box center [325, 363] width 30 height 30
click at [327, 368] on div at bounding box center [325, 363] width 30 height 30
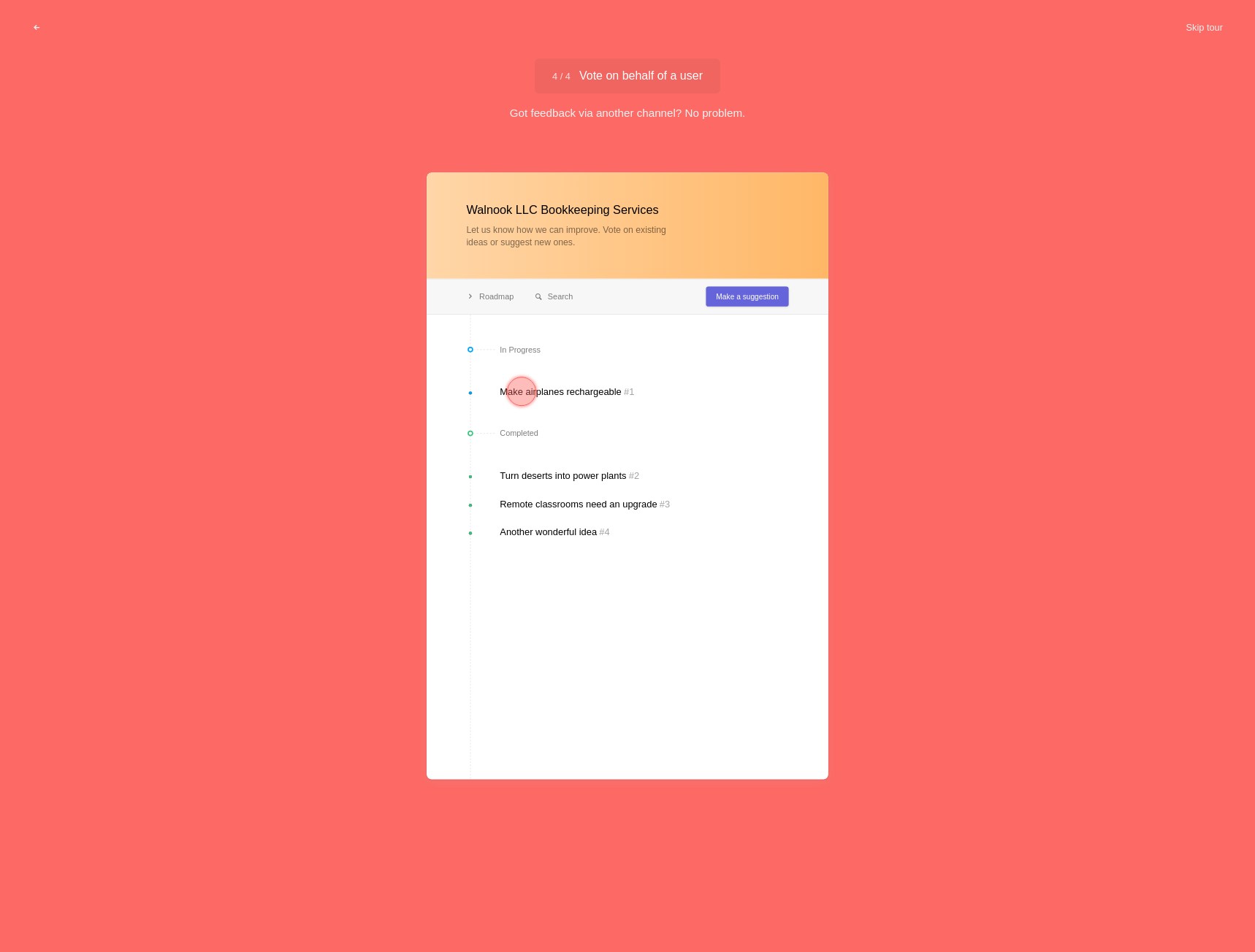
click at [528, 389] on div at bounding box center [522, 392] width 29 height 29
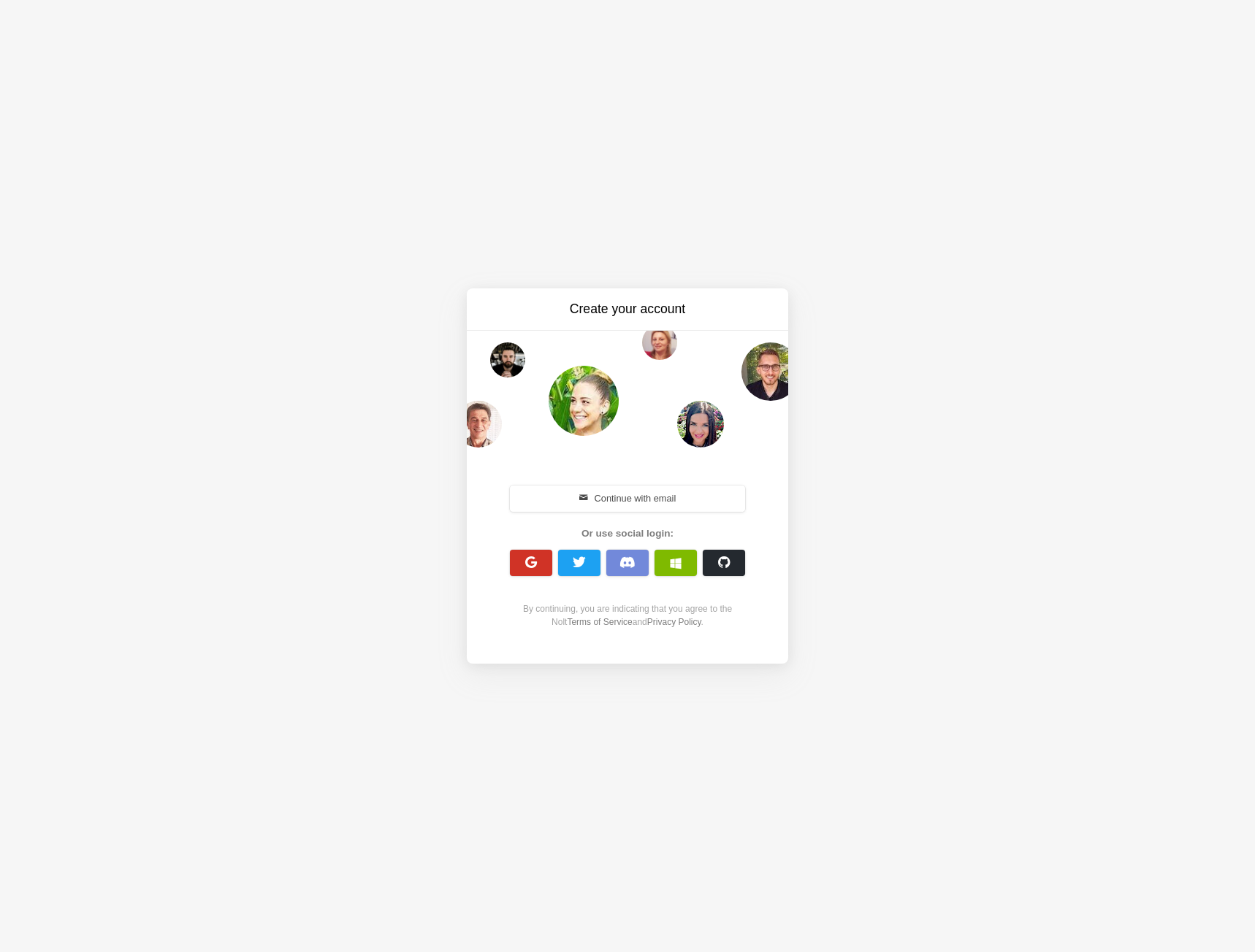
click at [528, 564] on span "button" at bounding box center [532, 563] width 14 height 14
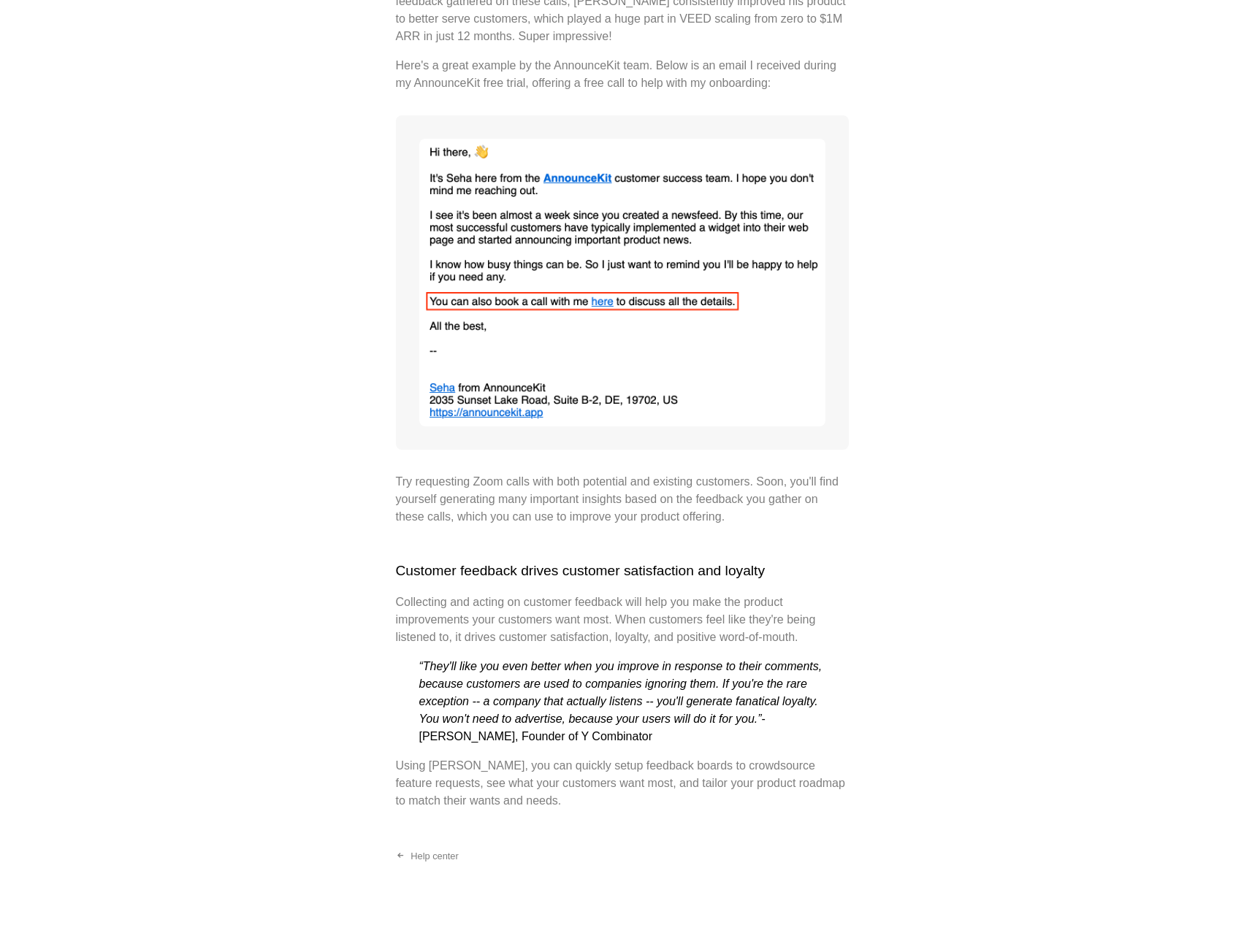
scroll to position [4929, 0]
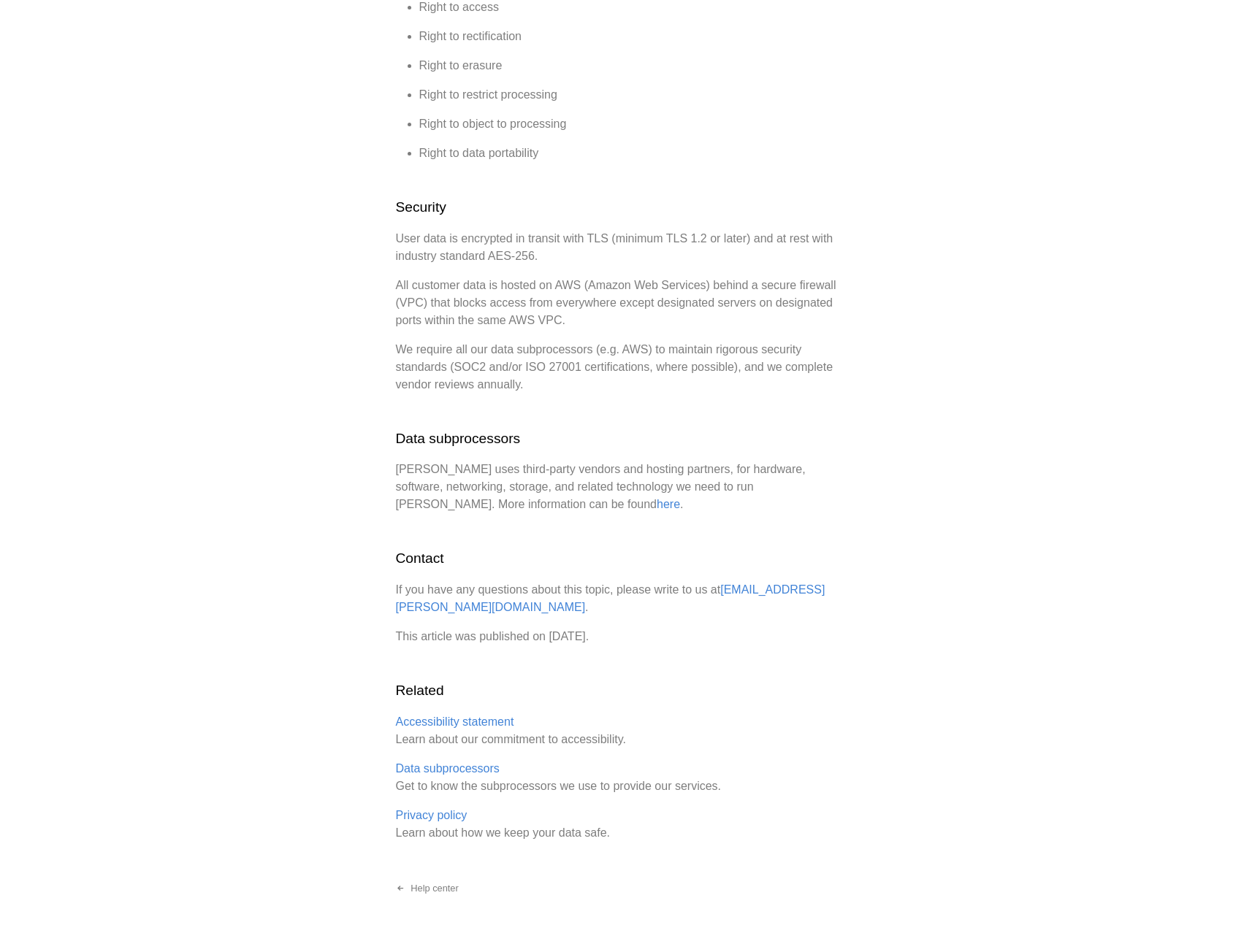
scroll to position [952, 0]
click at [656, 497] on link "here" at bounding box center [668, 503] width 24 height 13
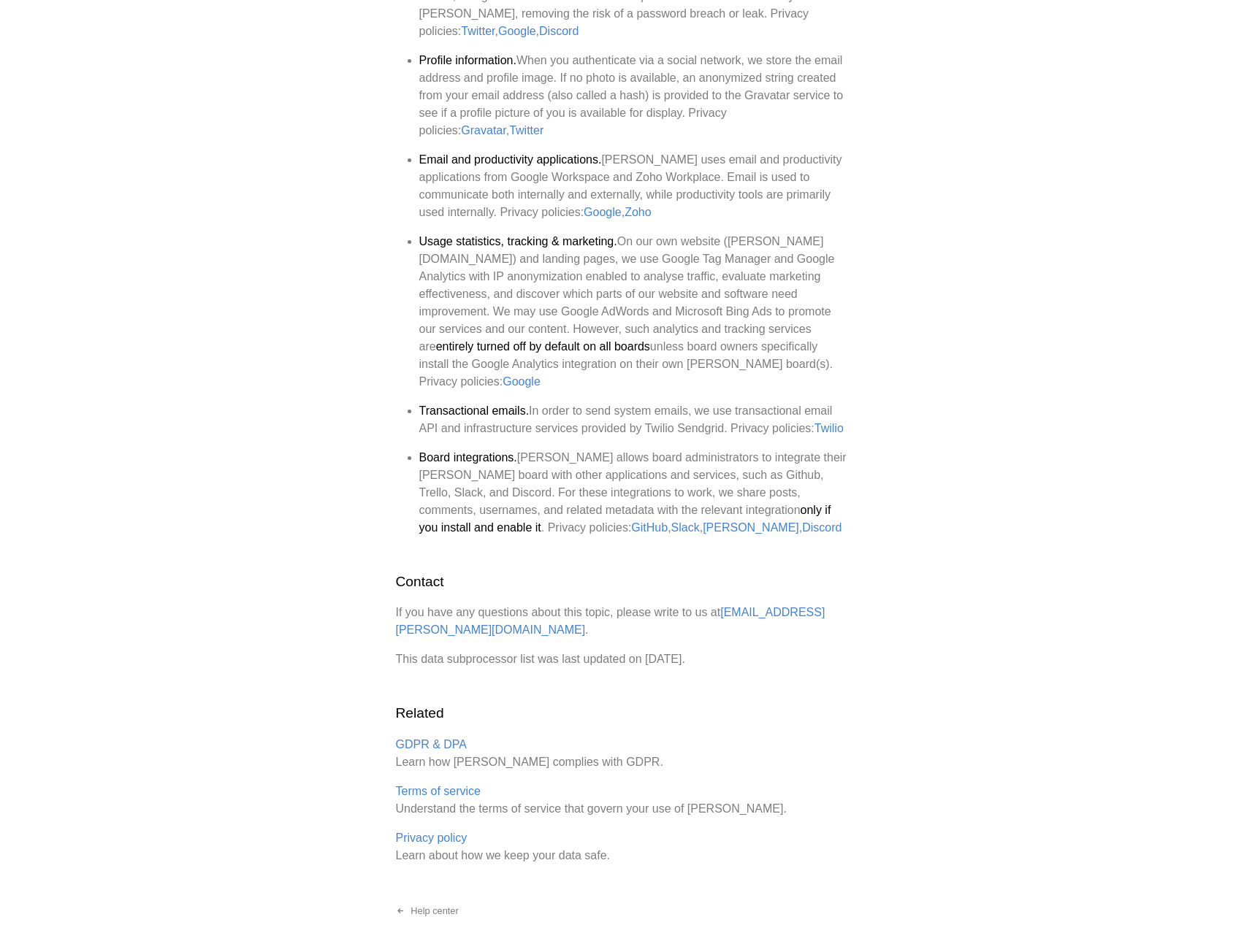
scroll to position [551, 0]
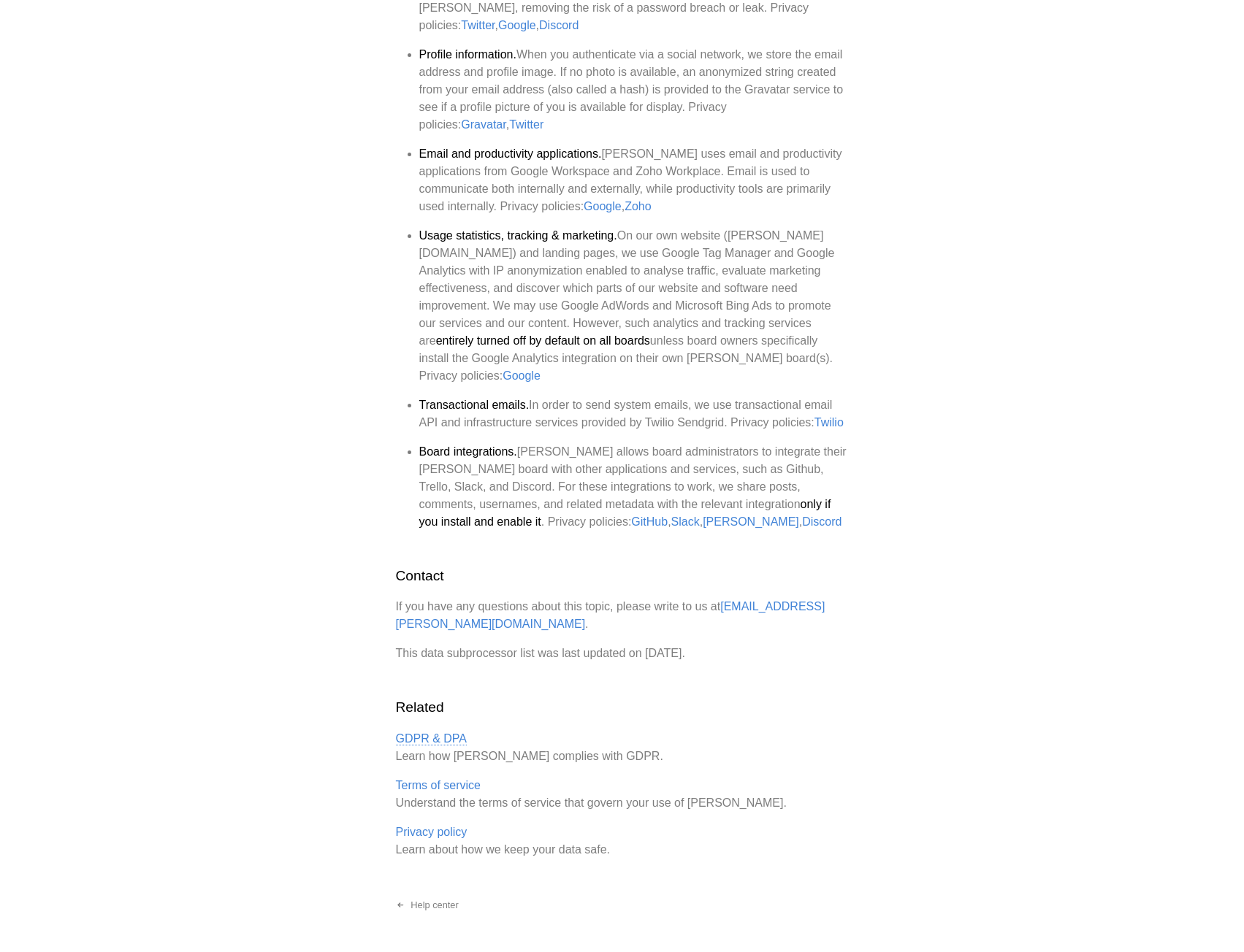
click at [425, 733] on link "GDPR & DPA" at bounding box center [431, 739] width 72 height 13
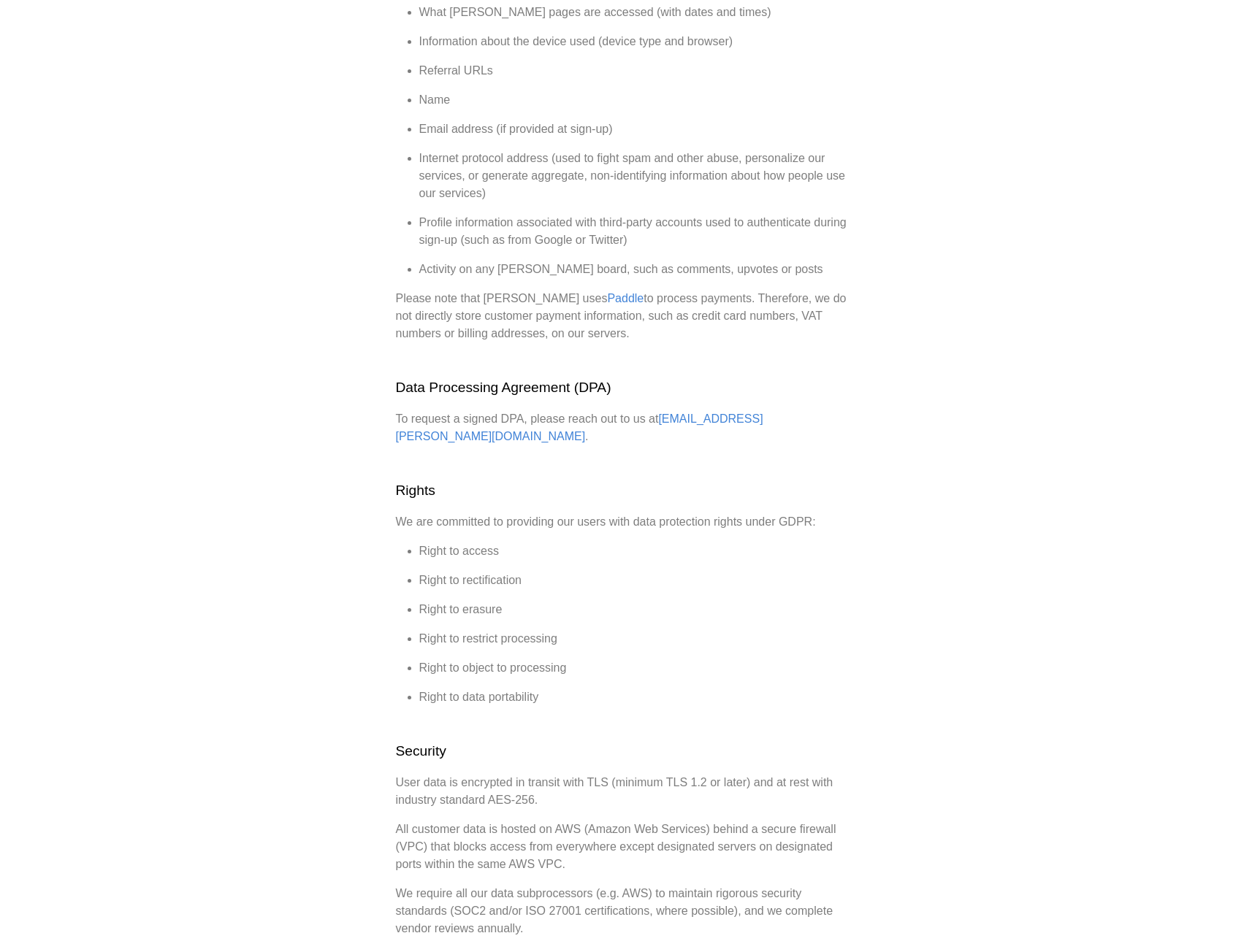
scroll to position [438, 0]
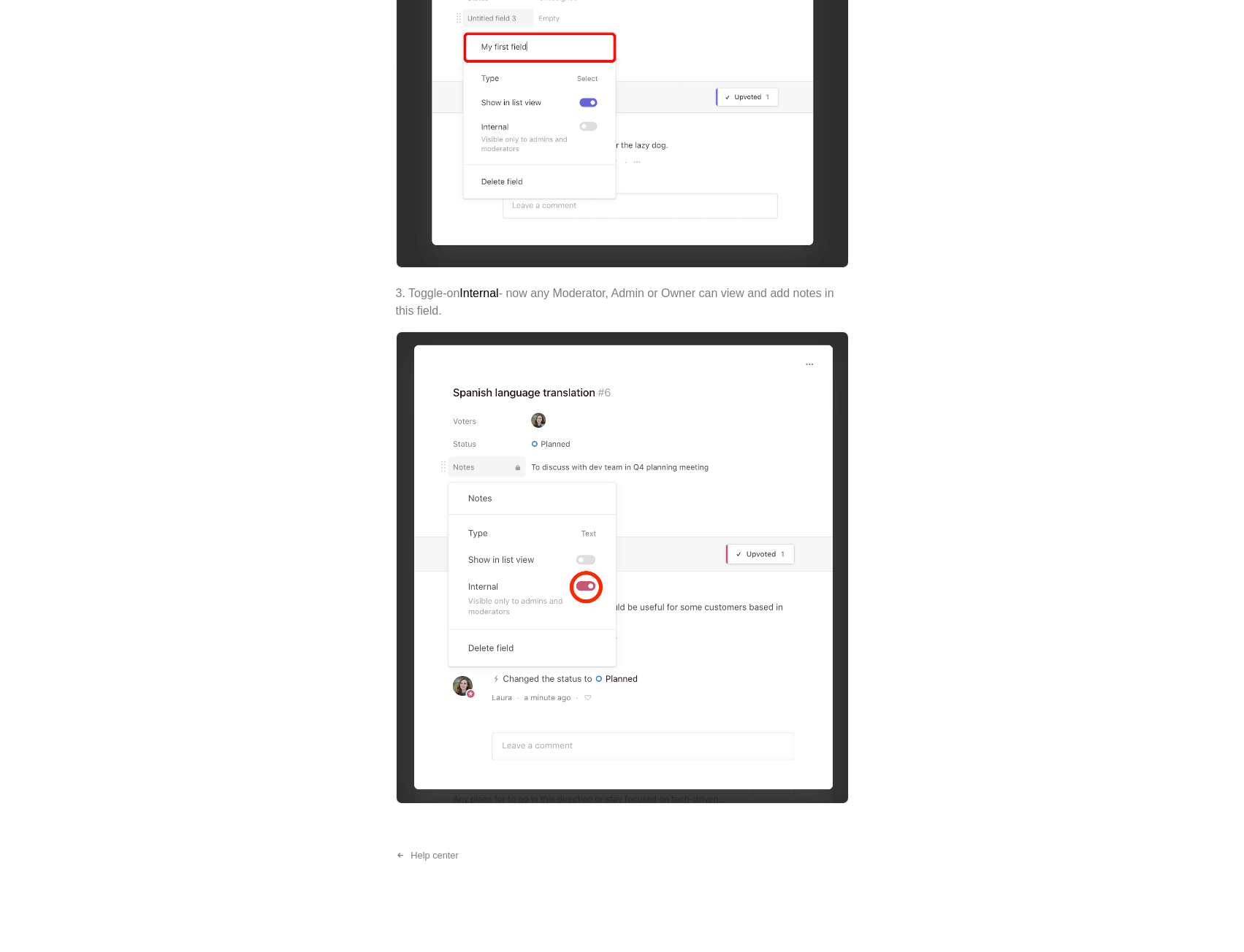
scroll to position [926, 0]
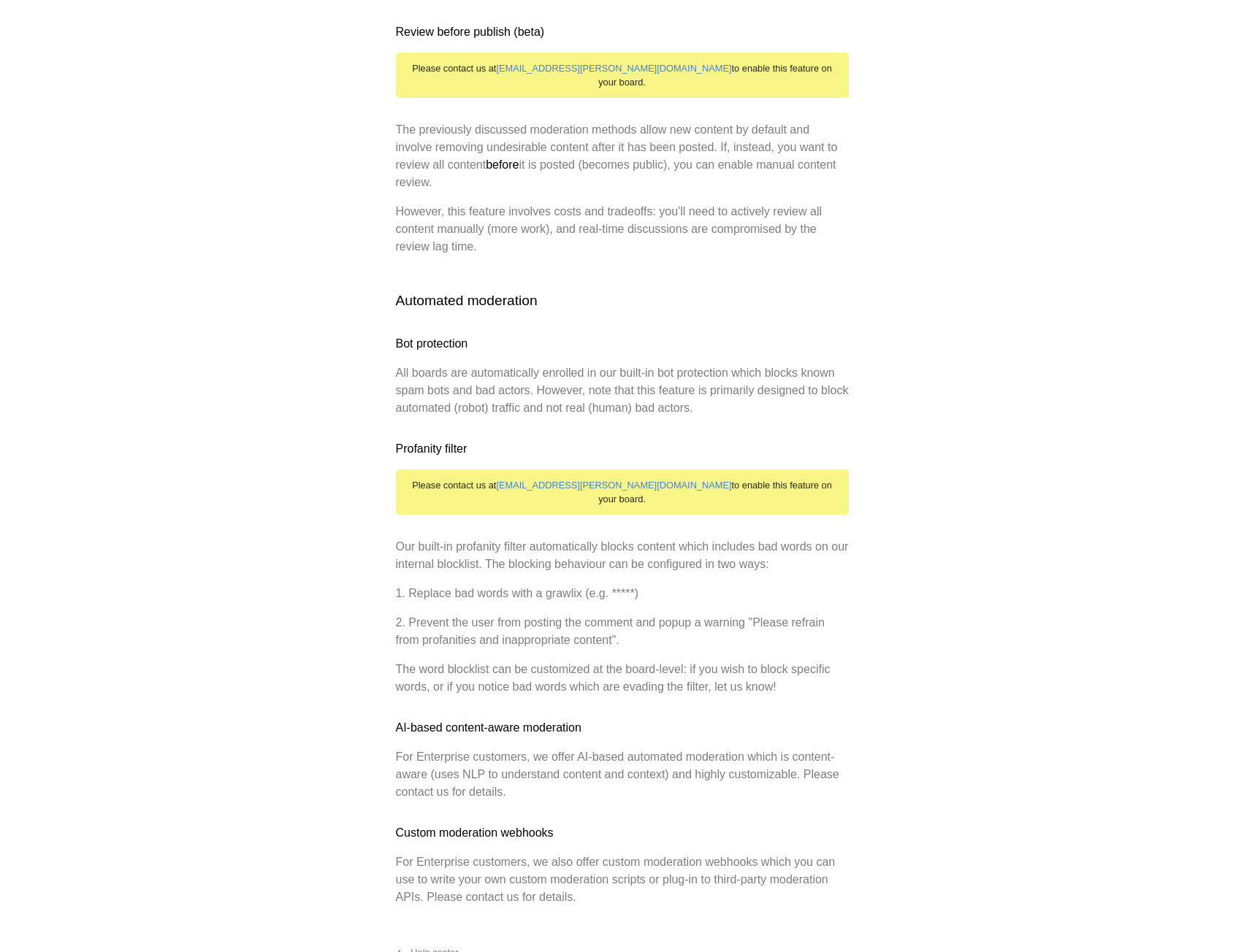
scroll to position [1875, 0]
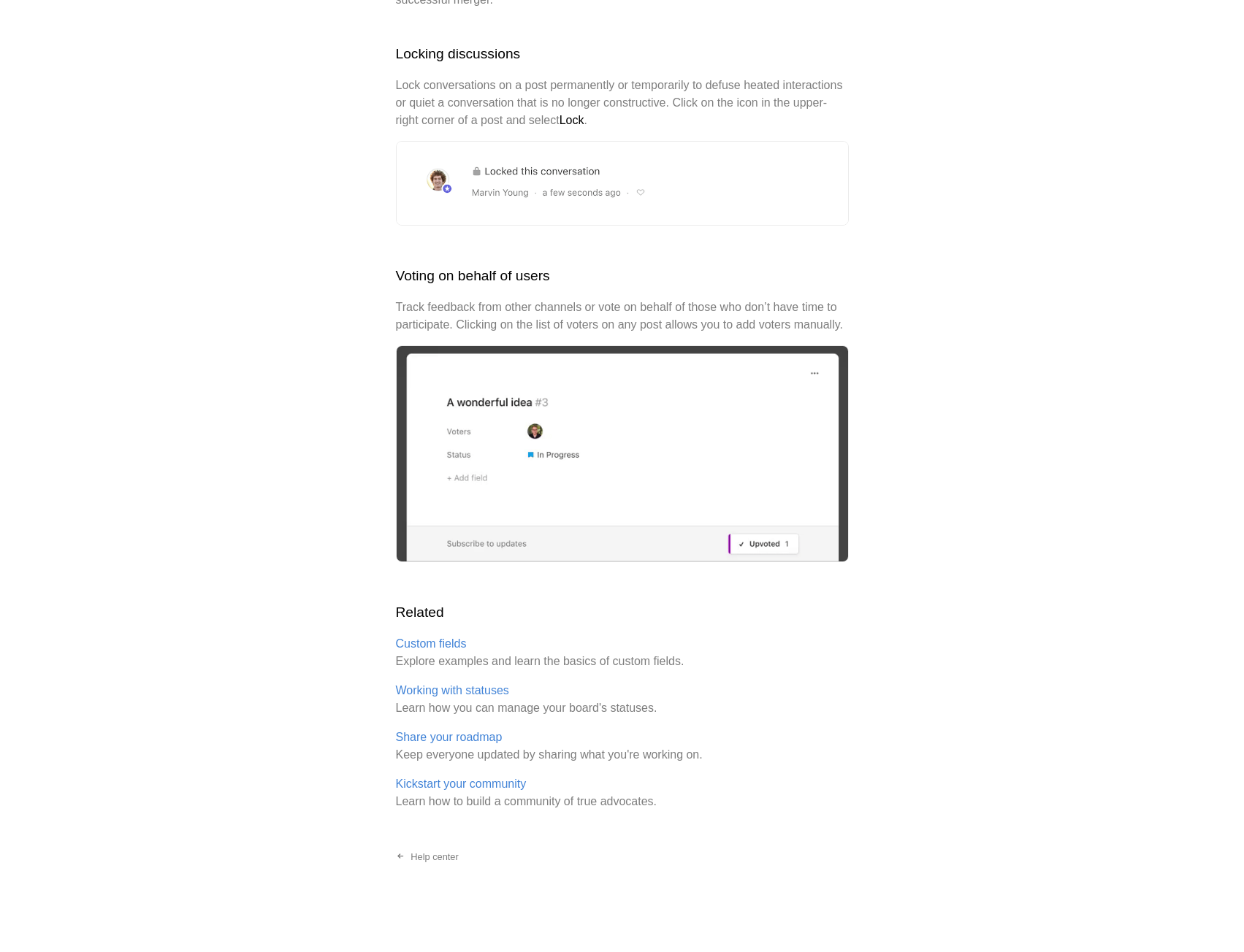
scroll to position [1604, 0]
click at [462, 734] on link "Share your roadmap" at bounding box center [449, 736] width 107 height 13
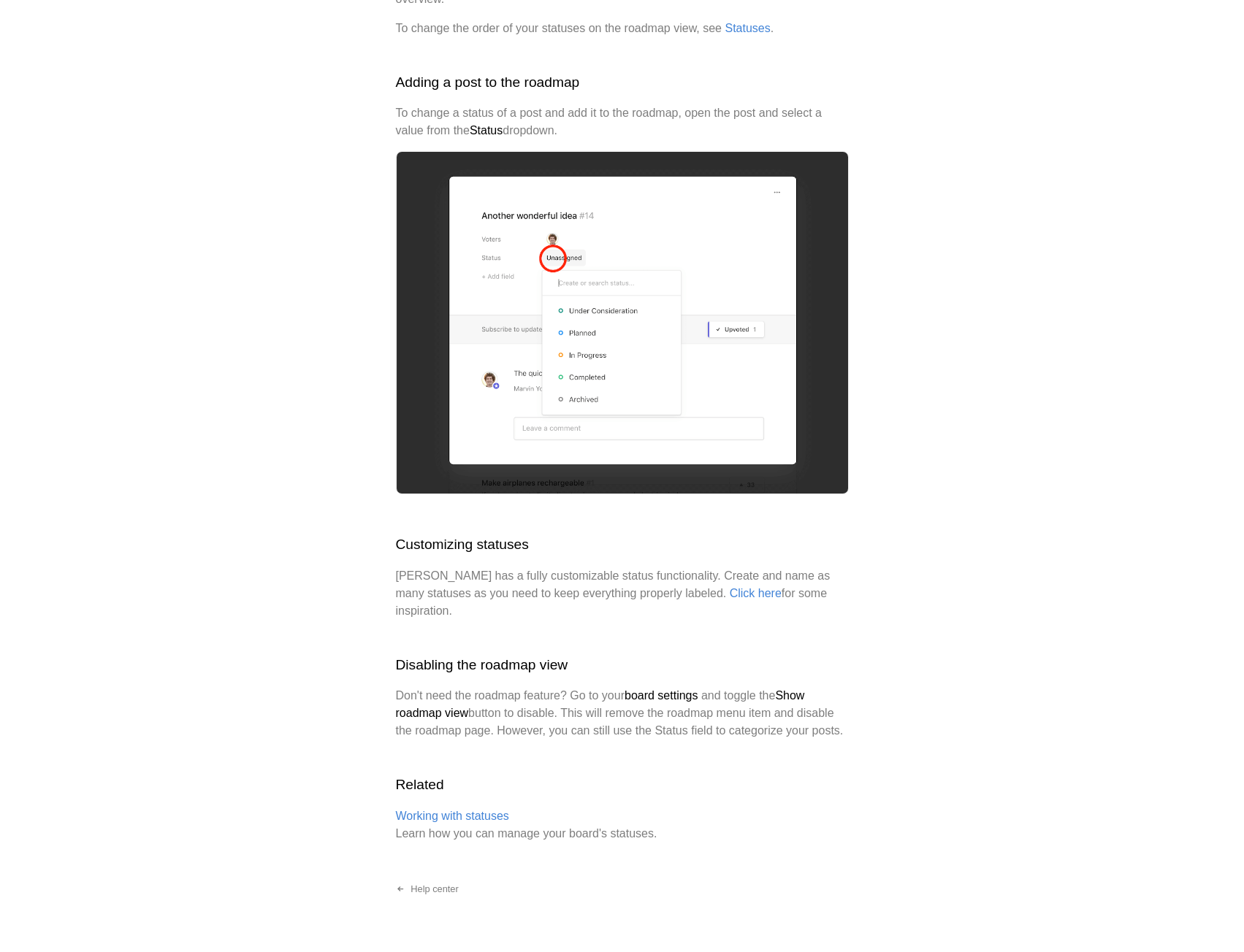
scroll to position [2005, 0]
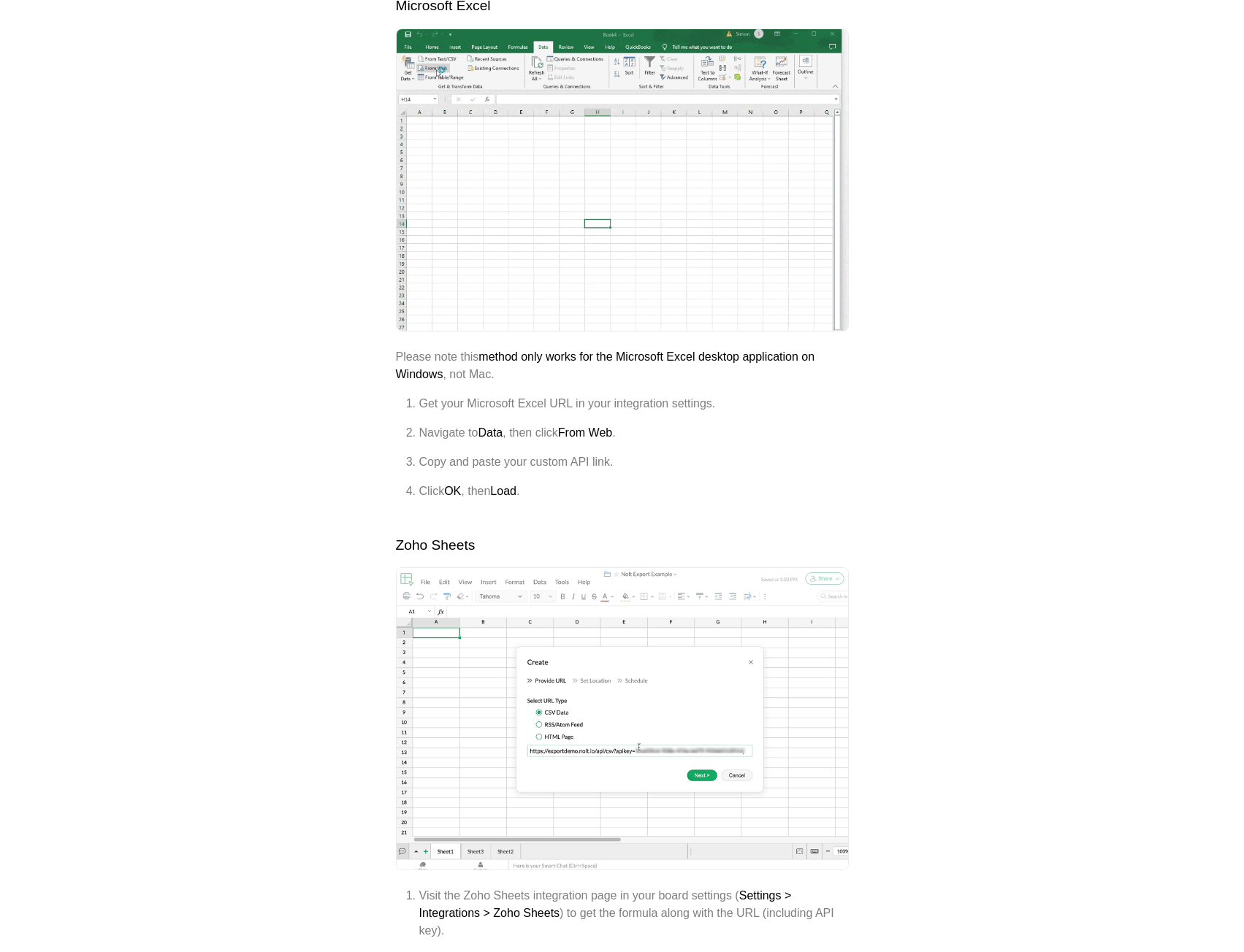
scroll to position [1315, 0]
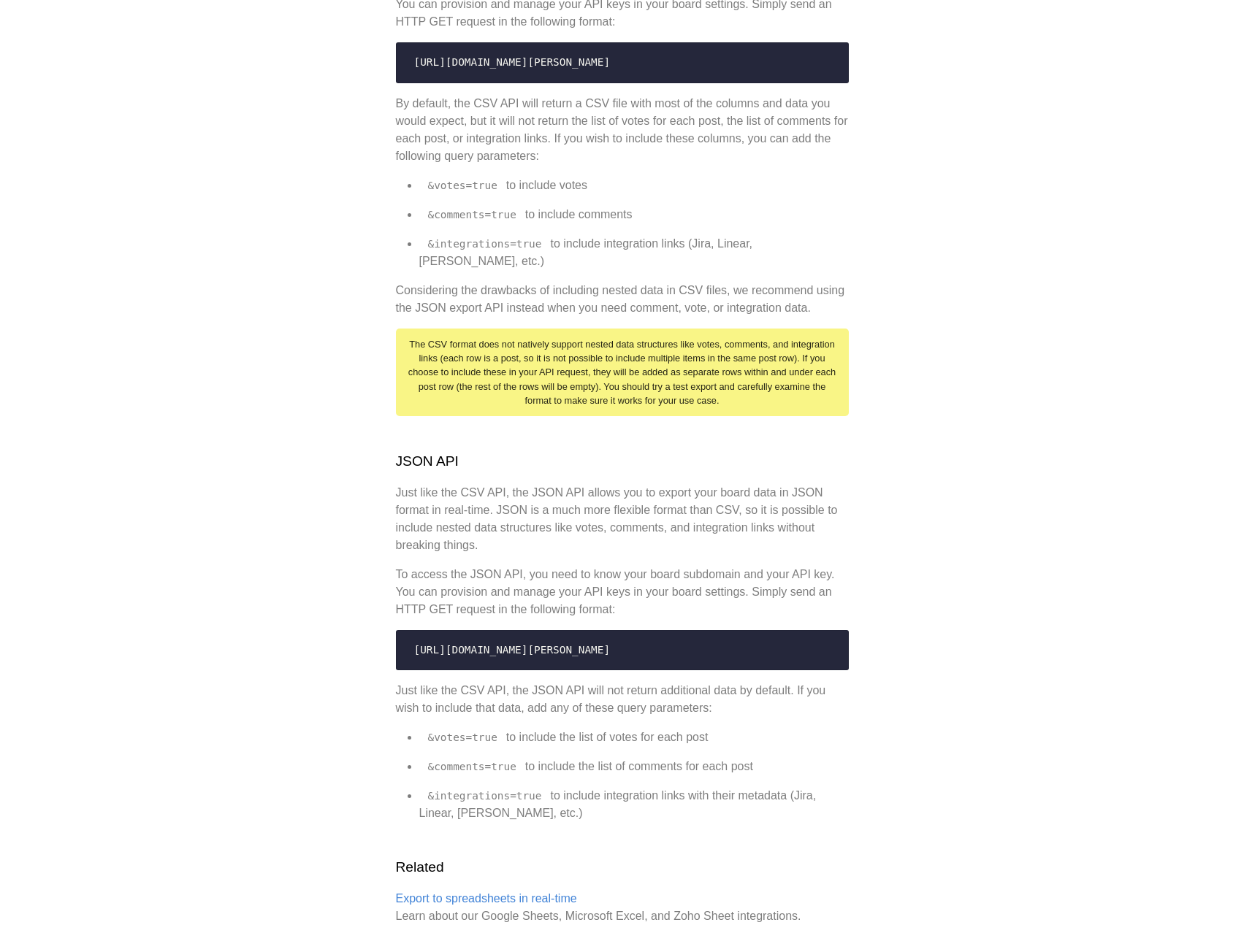
scroll to position [511, 0]
